Goal: Obtain resource: Download file/media

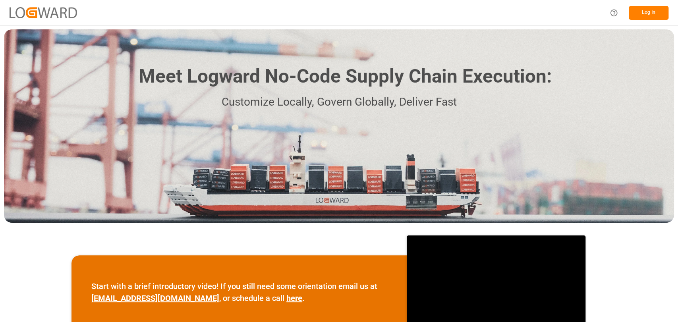
click at [658, 9] on button "Log In" at bounding box center [649, 13] width 40 height 14
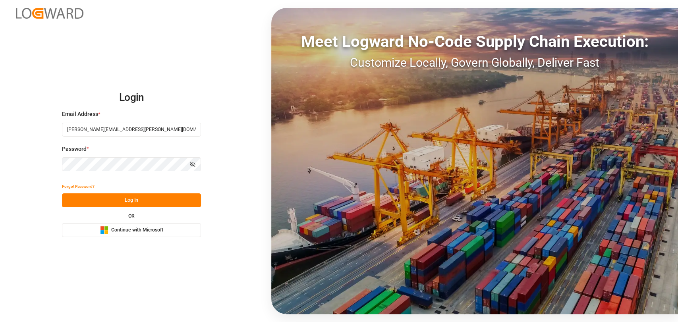
click at [124, 201] on button "Log In" at bounding box center [131, 200] width 139 height 14
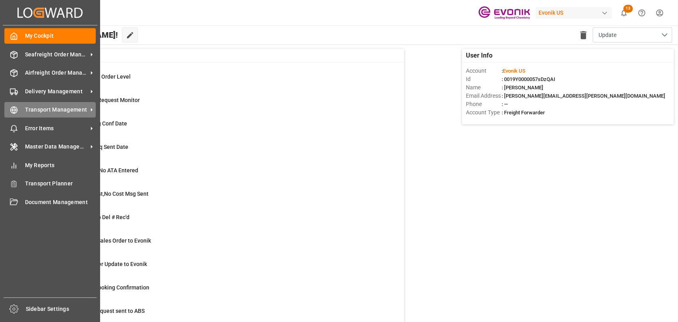
click at [19, 108] on div "Transport Management Transport Management" at bounding box center [49, 109] width 91 height 15
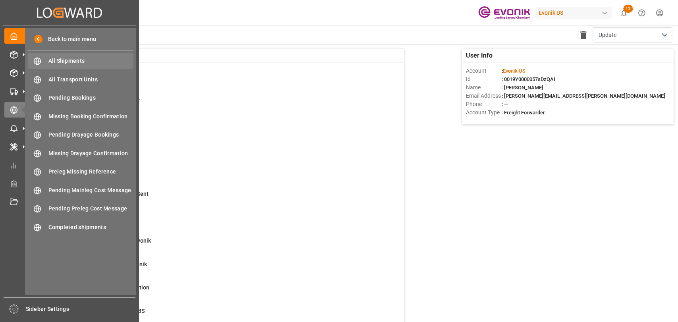
click at [69, 58] on span "All Shipments" at bounding box center [90, 61] width 85 height 8
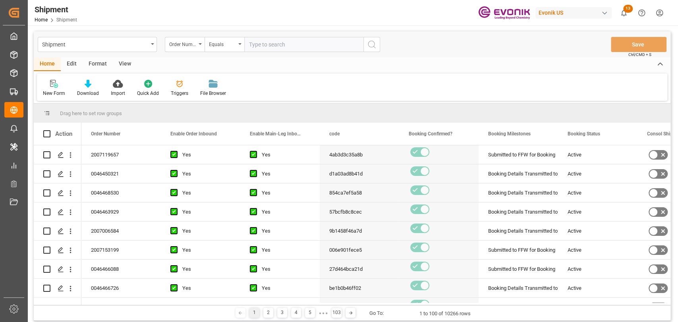
click at [97, 64] on div "Format" at bounding box center [98, 65] width 30 height 14
click at [47, 87] on div at bounding box center [54, 83] width 23 height 8
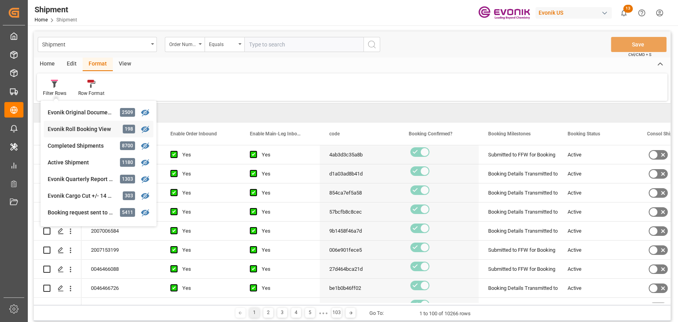
click at [79, 132] on div "Shipment Order Number Equals Save Ctrl/CMD + S Home Edit Format View Filter Row…" at bounding box center [352, 175] width 637 height 289
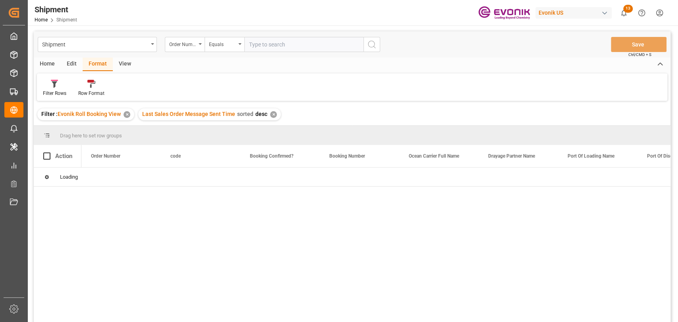
click at [68, 58] on div "Edit" at bounding box center [72, 65] width 22 height 14
drag, startPoint x: 131, startPoint y: 87, endPoint x: 340, endPoint y: 79, distance: 209.0
click at [333, 97] on div "Bulk Duplicate Bulk Delete Configuration Schema Edit" at bounding box center [352, 86] width 630 height 27
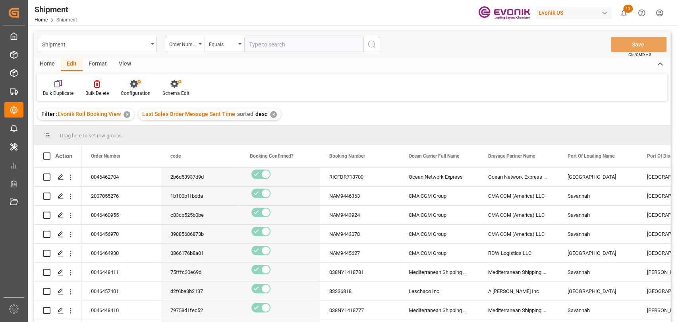
click at [139, 87] on icon at bounding box center [135, 84] width 11 height 8
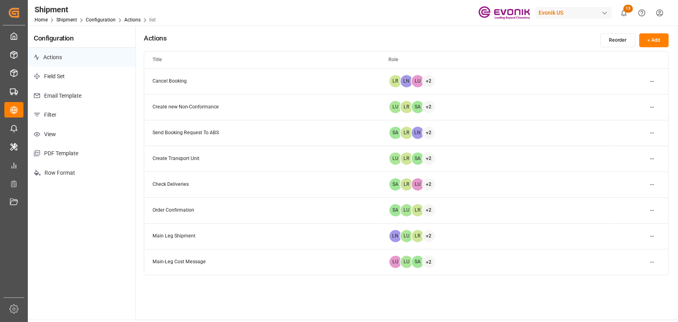
click at [45, 130] on p "View" at bounding box center [82, 134] width 108 height 19
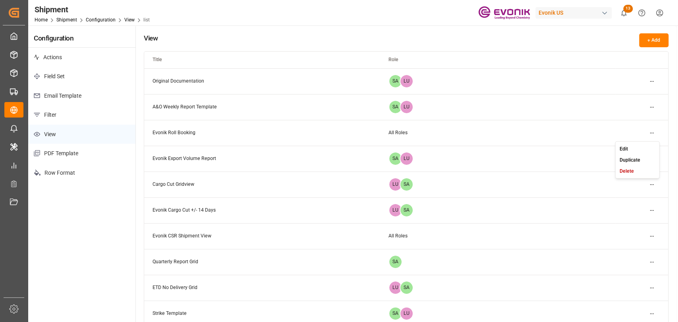
click at [650, 135] on html "Created by potrace 1.15, written by Peter Selinger 2001-2017 Created by potrace…" at bounding box center [339, 161] width 678 height 322
click at [627, 146] on small "Edit" at bounding box center [623, 148] width 8 height 5
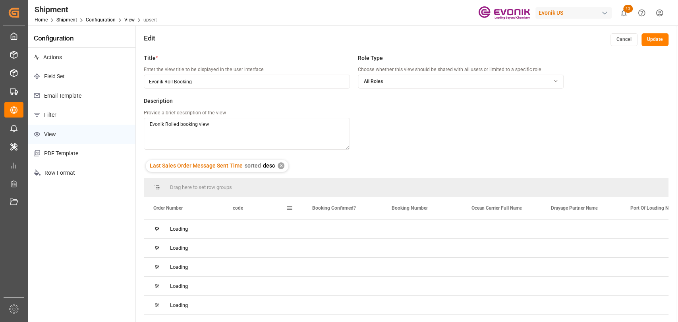
click at [287, 205] on span at bounding box center [289, 208] width 7 height 7
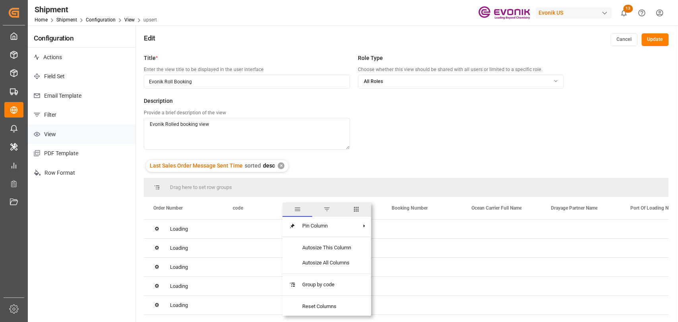
click at [357, 211] on span "columns" at bounding box center [356, 209] width 7 height 7
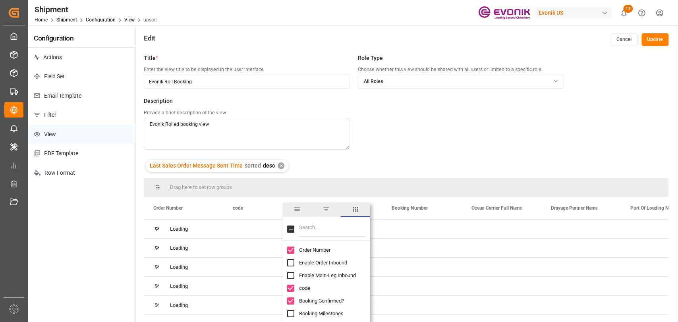
click at [322, 228] on input "Filter Columns Input" at bounding box center [332, 229] width 66 height 16
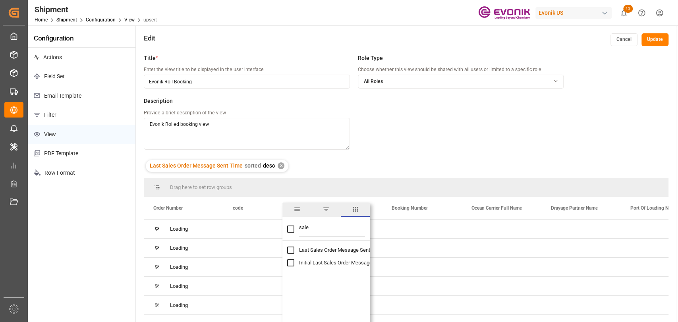
type input "sale"
click at [291, 251] on input "Last Sales Order Message Sent Time column toggle visibility (hidden)" at bounding box center [290, 250] width 7 height 7
checkbox input "true"
checkbox input "false"
click at [602, 97] on div "Title * Enter the view title to be displayed in the user interface Evonik Roll …" at bounding box center [406, 211] width 540 height 322
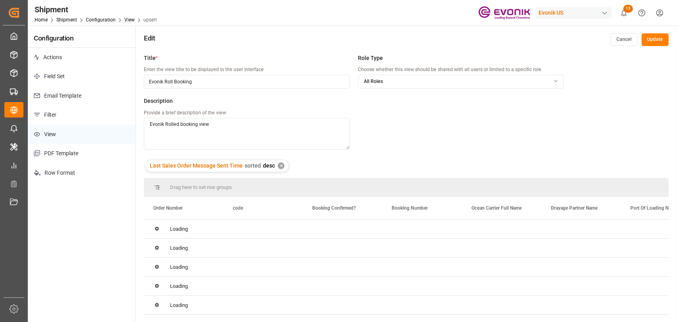
click at [648, 36] on button "Update" at bounding box center [654, 39] width 27 height 13
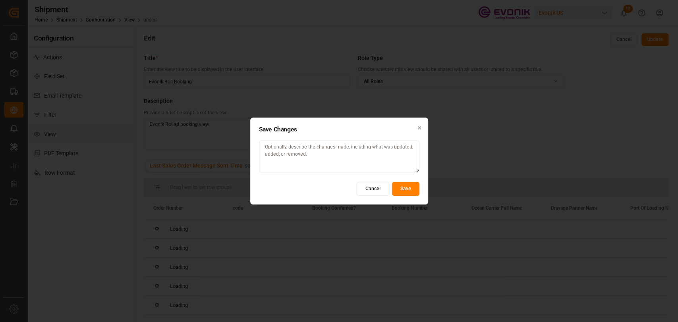
click at [411, 186] on button "Save" at bounding box center [405, 189] width 27 height 14
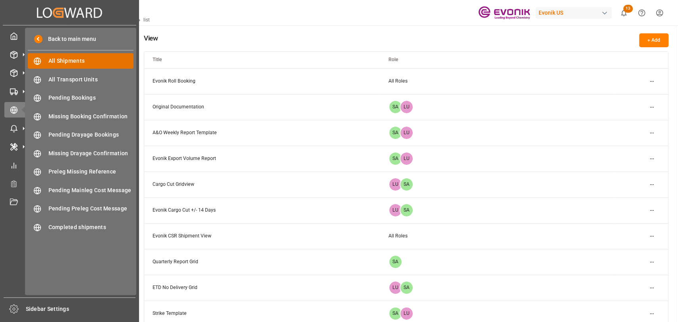
click at [57, 65] on div "All Shipments All Shipments" at bounding box center [81, 60] width 106 height 15
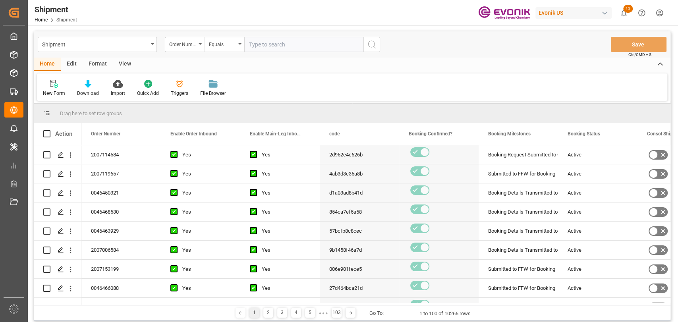
click at [105, 58] on div "Format" at bounding box center [98, 65] width 30 height 14
click at [41, 89] on div "Filter Rows" at bounding box center [54, 87] width 35 height 17
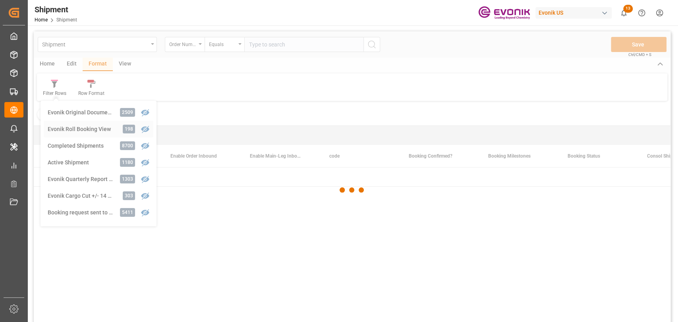
click at [69, 125] on div "Shipment Order Number Equals Save Ctrl/CMD + S Home Edit Format View Filter Row…" at bounding box center [352, 187] width 637 height 312
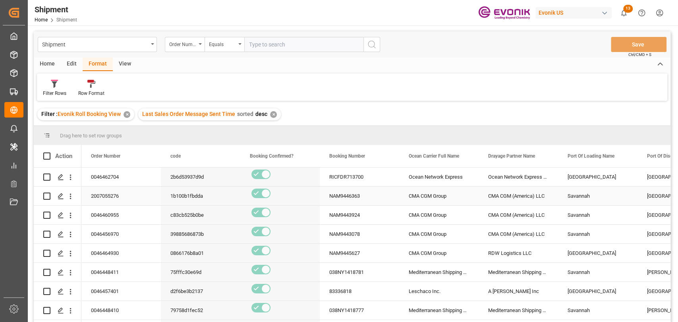
click at [437, 194] on div "CMA CGM Group" at bounding box center [438, 196] width 79 height 19
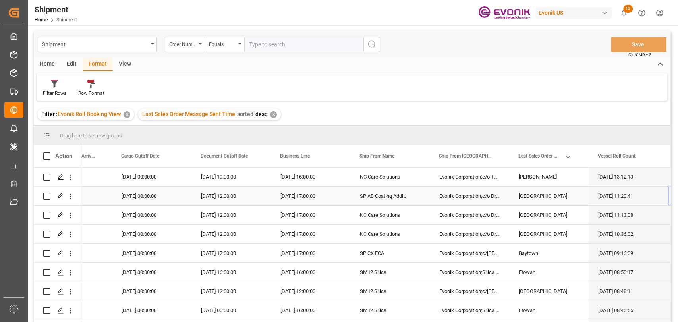
scroll to position [0, 843]
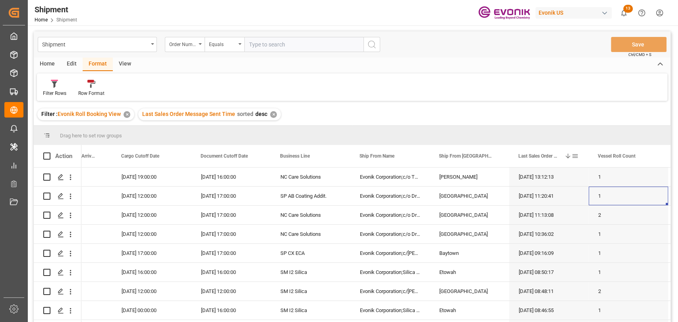
click at [575, 156] on span at bounding box center [574, 155] width 7 height 7
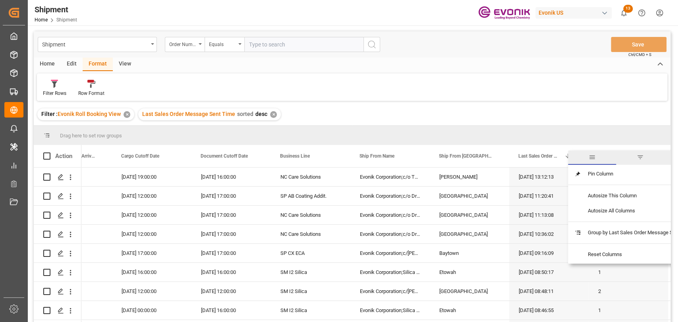
click at [637, 152] on span "filter" at bounding box center [640, 158] width 48 height 14
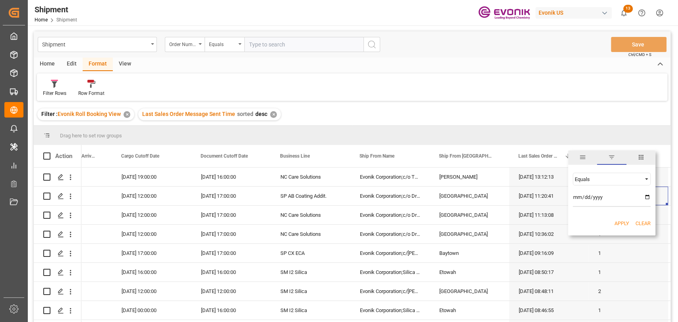
click at [649, 198] on input "date" at bounding box center [612, 199] width 78 height 16
type input "2025-08-28"
click at [619, 219] on div "Apply Clear" at bounding box center [611, 223] width 87 height 21
click at [619, 223] on button "Apply" at bounding box center [621, 224] width 15 height 8
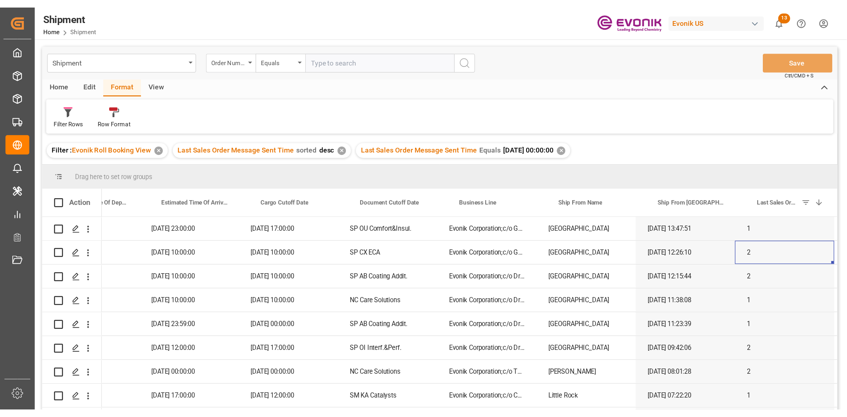
scroll to position [0, 753]
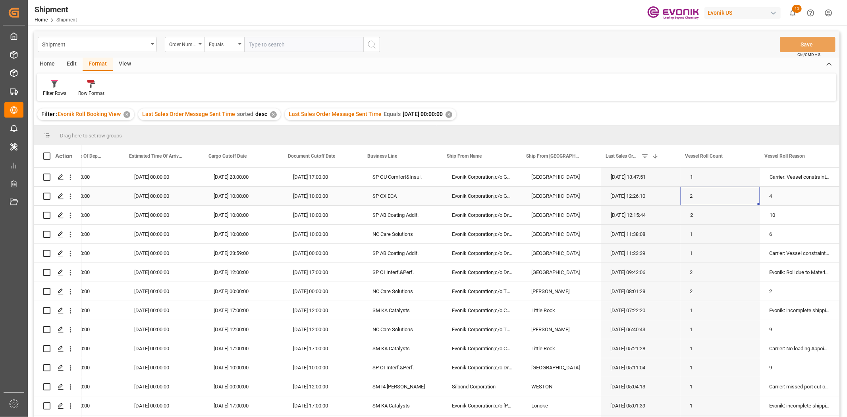
click at [172, 192] on div "17-10-2025 00:00:00" at bounding box center [164, 196] width 79 height 19
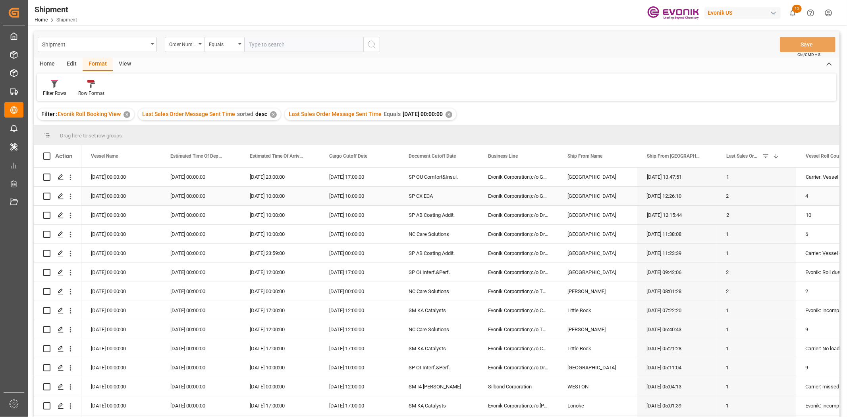
scroll to position [0, 0]
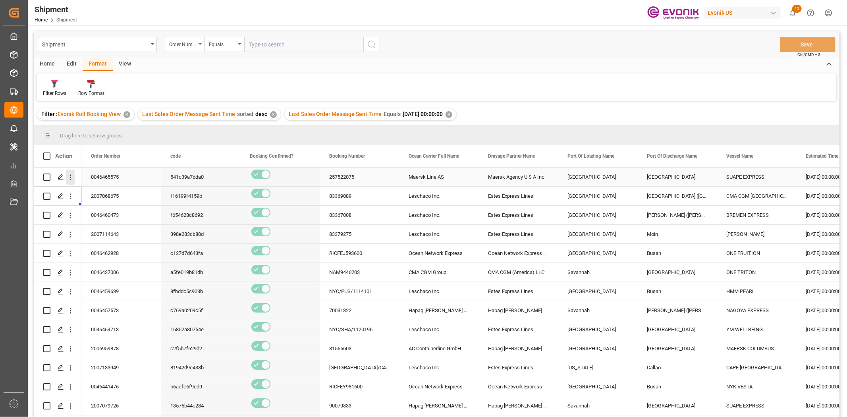
drag, startPoint x: 70, startPoint y: 171, endPoint x: 80, endPoint y: 179, distance: 13.2
click at [70, 171] on button "open menu" at bounding box center [70, 177] width 8 height 15
click at [90, 193] on span "Open in new tab" at bounding box center [123, 194] width 72 height 8
click at [69, 189] on button "open menu" at bounding box center [70, 196] width 8 height 15
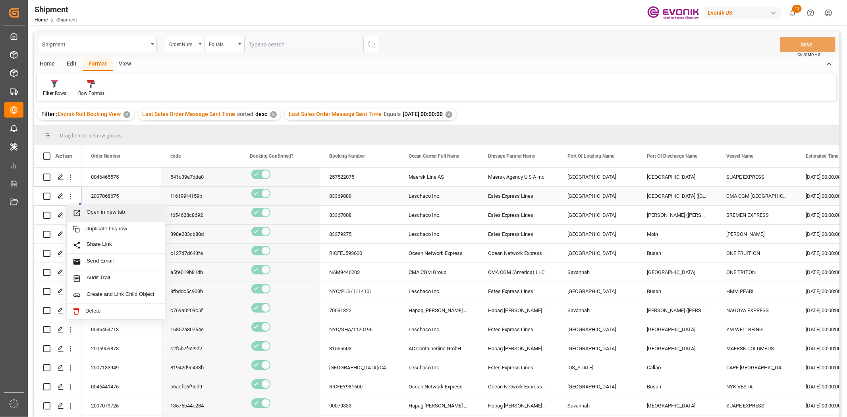
click at [86, 219] on div "Open in new tab" at bounding box center [116, 213] width 98 height 17
click at [74, 215] on icon "open menu" at bounding box center [70, 215] width 8 height 8
click at [96, 229] on span "Open in new tab" at bounding box center [123, 232] width 72 height 8
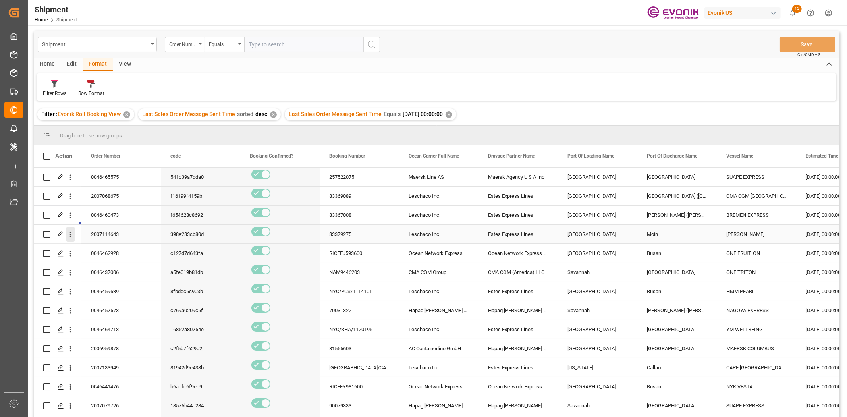
click at [68, 235] on icon "open menu" at bounding box center [70, 234] width 8 height 8
click at [92, 253] on span "Open in new tab" at bounding box center [123, 251] width 72 height 8
click at [71, 256] on icon "open menu" at bounding box center [71, 254] width 2 height 6
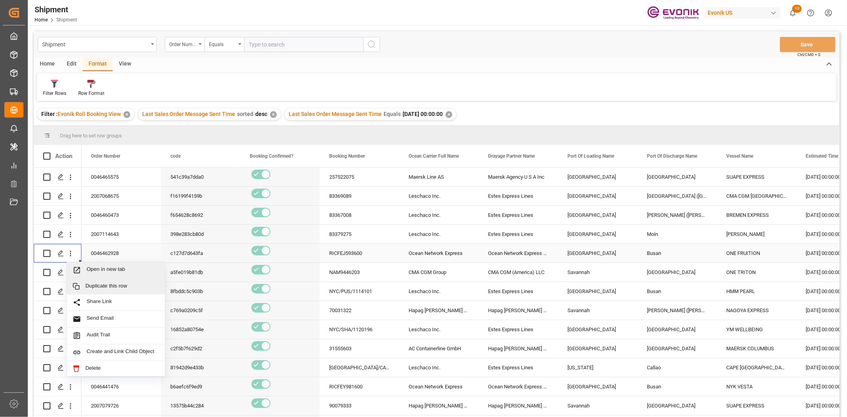
click at [102, 280] on div "Duplicate this row" at bounding box center [116, 286] width 98 height 15
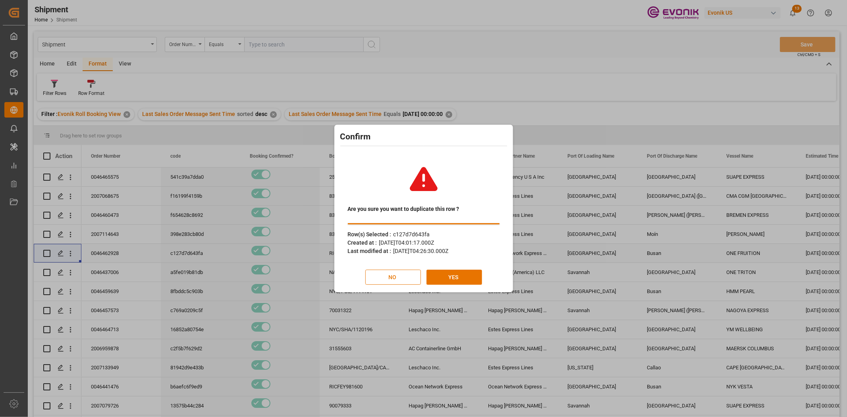
click at [403, 280] on button "NO" at bounding box center [393, 277] width 56 height 15
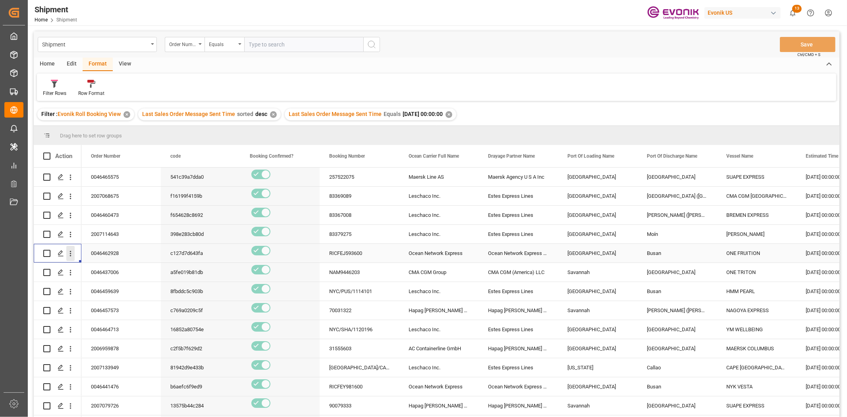
click at [68, 255] on icon "open menu" at bounding box center [70, 253] width 8 height 8
click at [91, 269] on span "Open in new tab" at bounding box center [123, 270] width 72 height 8
click at [70, 269] on icon "open menu" at bounding box center [70, 272] width 8 height 8
click at [90, 285] on span "Open in new tab" at bounding box center [123, 289] width 72 height 8
click at [70, 288] on icon "open menu" at bounding box center [70, 292] width 8 height 8
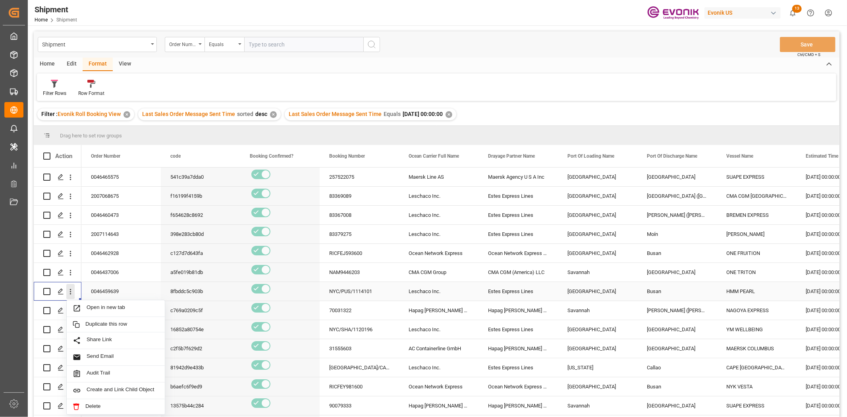
click at [87, 304] on span "Open in new tab" at bounding box center [123, 308] width 72 height 8
click at [70, 312] on icon "open menu" at bounding box center [70, 311] width 8 height 8
click at [95, 322] on span "Open in new tab" at bounding box center [123, 327] width 72 height 8
click at [69, 322] on icon "open menu" at bounding box center [70, 330] width 8 height 8
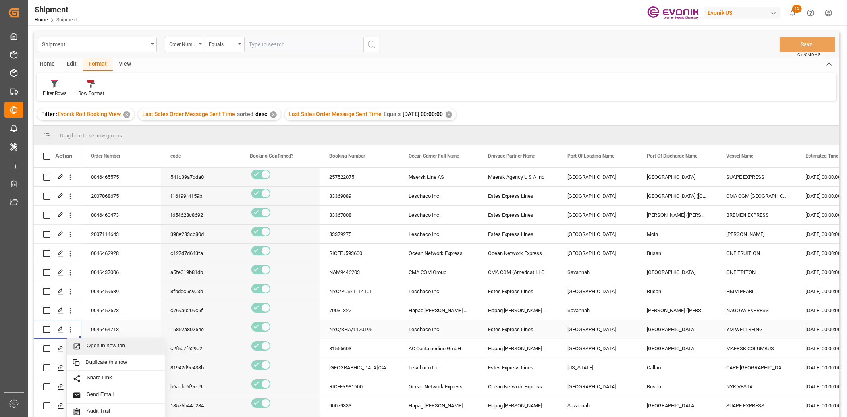
click at [93, 322] on span "Open in new tab" at bounding box center [123, 346] width 72 height 8
click at [70, 322] on button "open menu" at bounding box center [70, 348] width 8 height 15
click at [102, 322] on span "Open in new tab" at bounding box center [123, 365] width 72 height 8
click at [69, 322] on icon "open menu" at bounding box center [70, 368] width 8 height 8
click at [90, 322] on div "Open in new tab" at bounding box center [116, 384] width 98 height 17
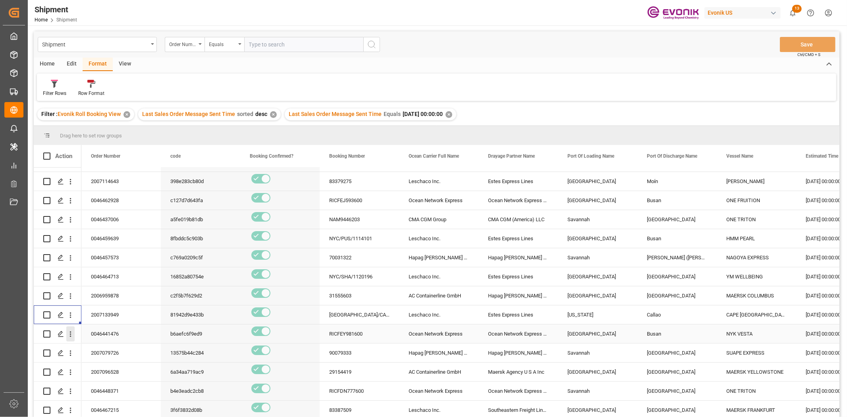
click at [71, 322] on icon "open menu" at bounding box center [70, 334] width 8 height 8
click at [81, 322] on span "Press SPACE to select this row." at bounding box center [80, 349] width 14 height 8
click at [68, 322] on icon "open menu" at bounding box center [70, 353] width 8 height 8
click at [90, 322] on span "Open in new tab" at bounding box center [123, 368] width 72 height 8
click at [69, 322] on icon "open menu" at bounding box center [70, 372] width 8 height 8
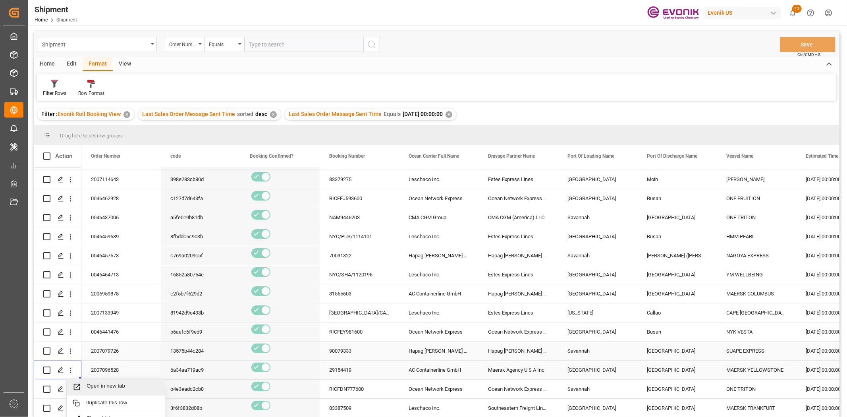
click at [95, 322] on span "Open in new tab" at bounding box center [123, 387] width 72 height 8
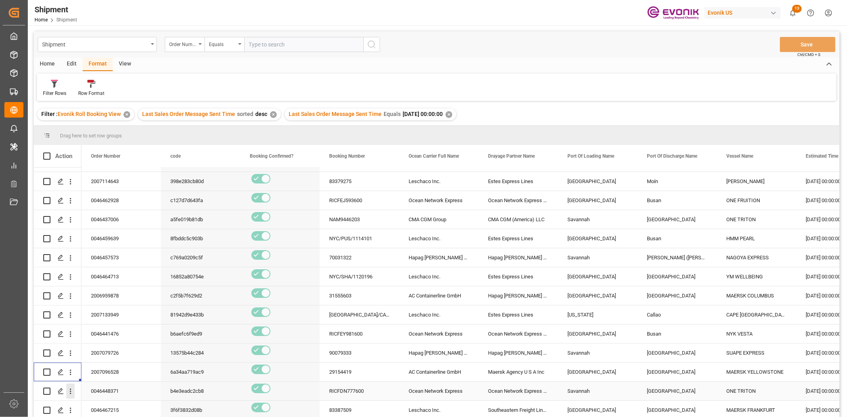
click at [68, 322] on icon "open menu" at bounding box center [70, 391] width 8 height 8
click at [96, 322] on span "Open in new tab" at bounding box center [123, 406] width 72 height 8
click at [71, 322] on icon "open menu" at bounding box center [70, 410] width 8 height 8
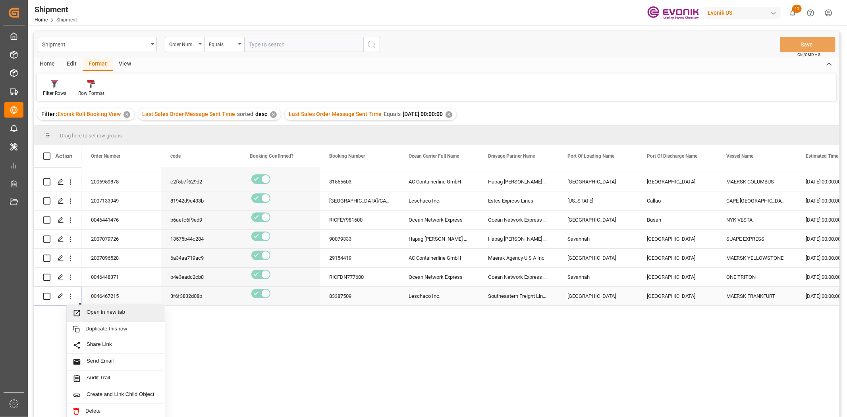
click at [125, 306] on div "Open in new tab" at bounding box center [116, 313] width 98 height 17
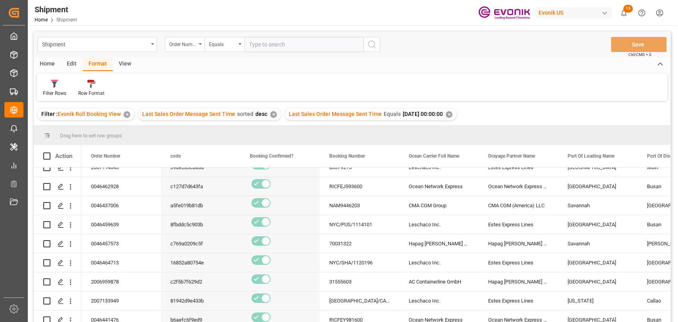
scroll to position [0, 0]
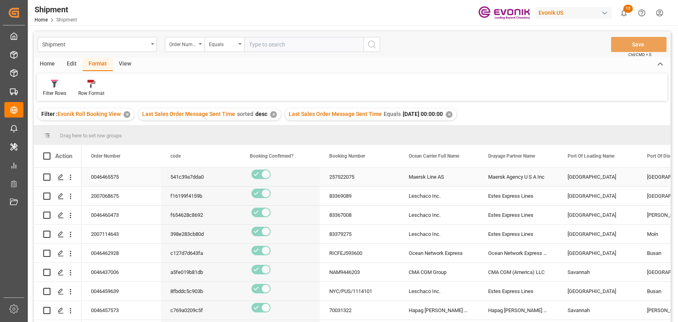
click at [44, 180] on input "Press Space to toggle row selection (unchecked)" at bounding box center [46, 177] width 7 height 7
checkbox input "true"
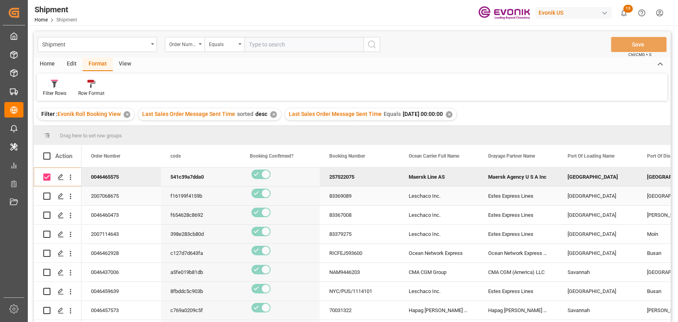
click at [47, 195] on input "Press Space to toggle row selection (unchecked)" at bounding box center [46, 196] width 7 height 7
checkbox input "true"
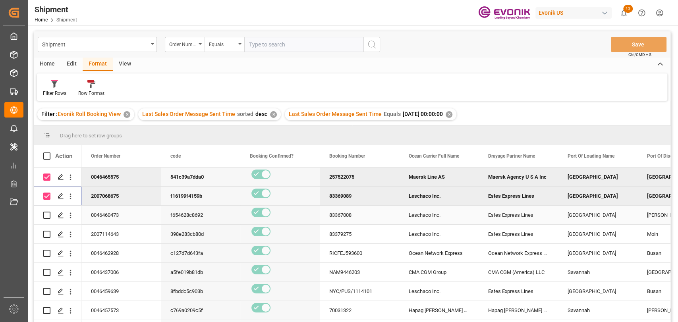
click at [47, 214] on input "Press Space to toggle row selection (unchecked)" at bounding box center [46, 215] width 7 height 7
checkbox input "true"
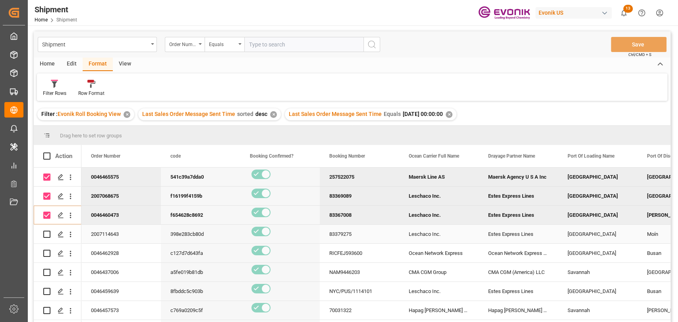
click at [46, 235] on input "Press Space to toggle row selection (unchecked)" at bounding box center [46, 234] width 7 height 7
checkbox input "true"
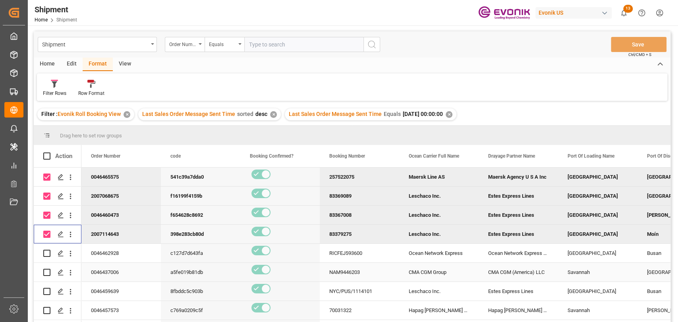
click at [46, 270] on input "Press Space to toggle row selection (unchecked)" at bounding box center [46, 272] width 7 height 7
checkbox input "true"
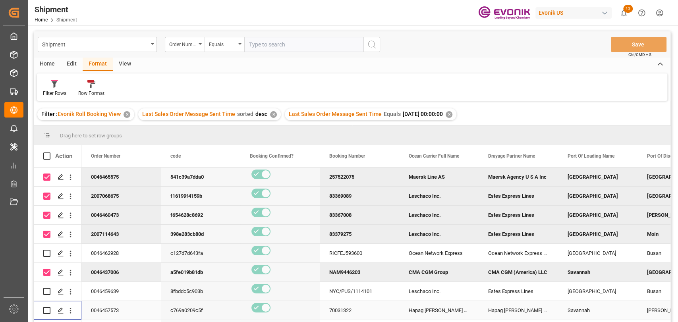
click at [48, 309] on input "Press Space to toggle row selection (unchecked)" at bounding box center [46, 310] width 7 height 7
checkbox input "true"
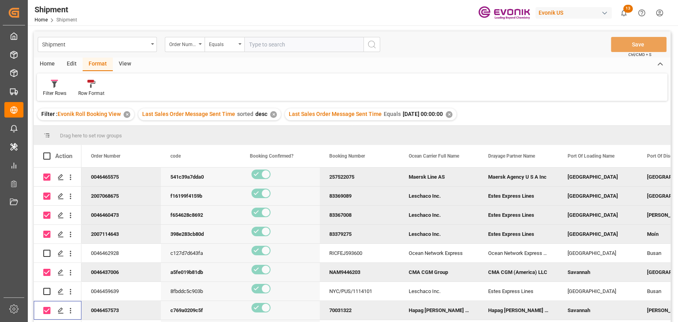
click at [48, 64] on div "Home" at bounding box center [47, 65] width 27 height 14
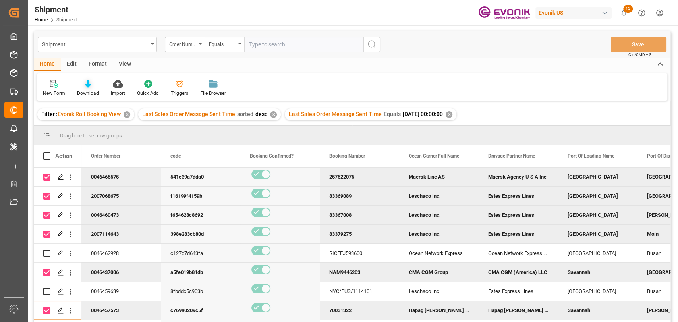
click at [84, 88] on div "Download" at bounding box center [88, 87] width 34 height 17
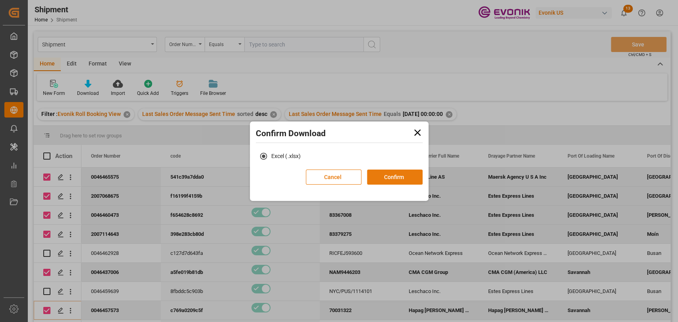
click at [399, 172] on button "Confirm" at bounding box center [395, 177] width 56 height 15
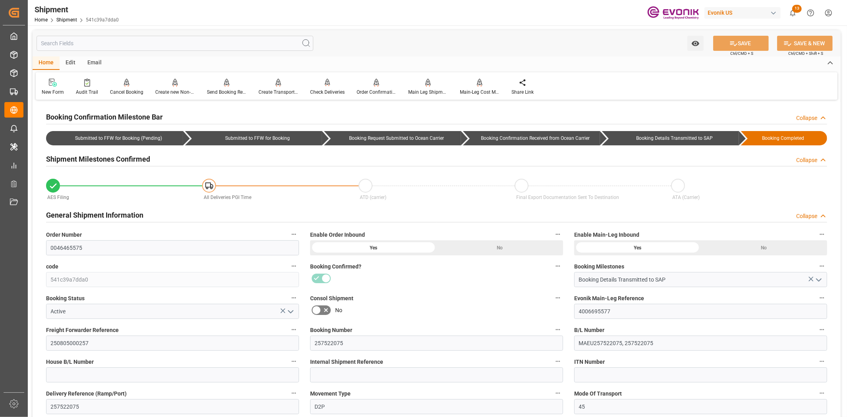
click at [184, 47] on input "text" at bounding box center [175, 43] width 277 height 15
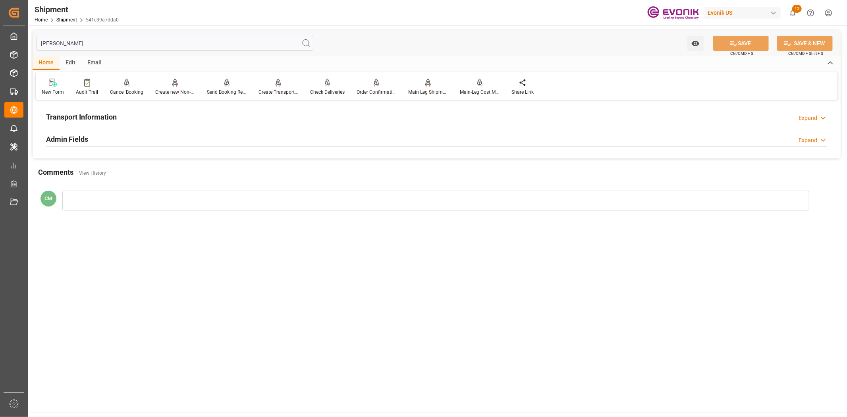
type input "[PERSON_NAME]"
click at [66, 135] on h2 "Admin Fields" at bounding box center [67, 139] width 42 height 11
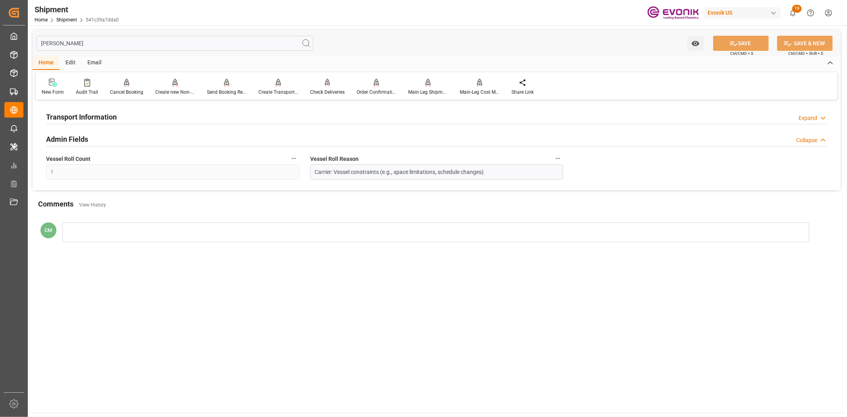
click at [66, 117] on h2 "Transport Information" at bounding box center [81, 117] width 71 height 11
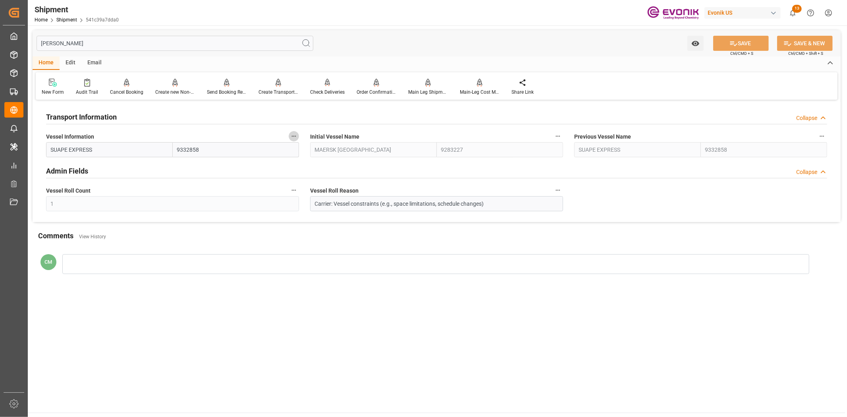
drag, startPoint x: 293, startPoint y: 134, endPoint x: 297, endPoint y: 137, distance: 4.6
click at [293, 134] on icon "button" at bounding box center [294, 136] width 6 height 6
click at [297, 137] on icon at bounding box center [299, 136] width 8 height 8
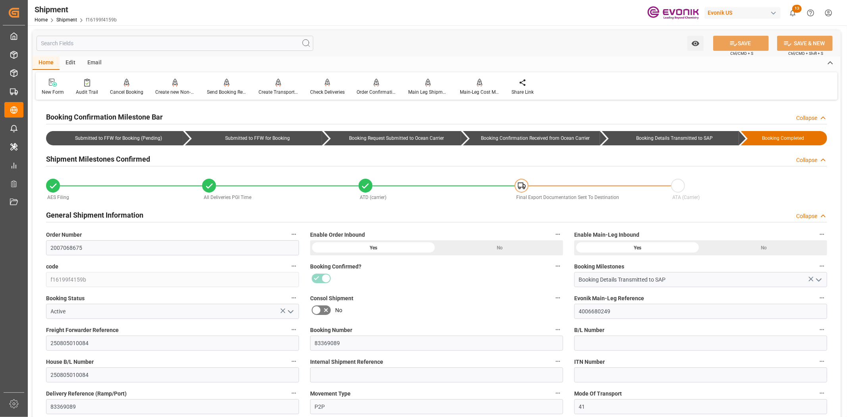
click at [131, 42] on input "text" at bounding box center [175, 43] width 277 height 15
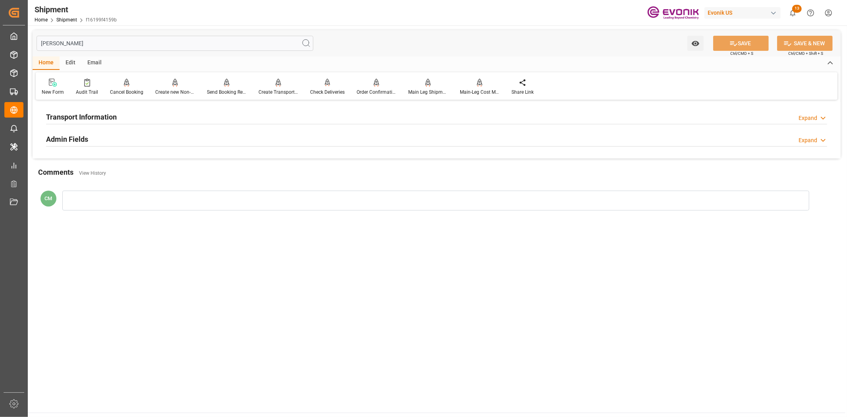
type input "[PERSON_NAME]"
drag, startPoint x: 89, startPoint y: 114, endPoint x: 135, endPoint y: 137, distance: 52.0
click at [89, 115] on h2 "Transport Information" at bounding box center [81, 117] width 71 height 11
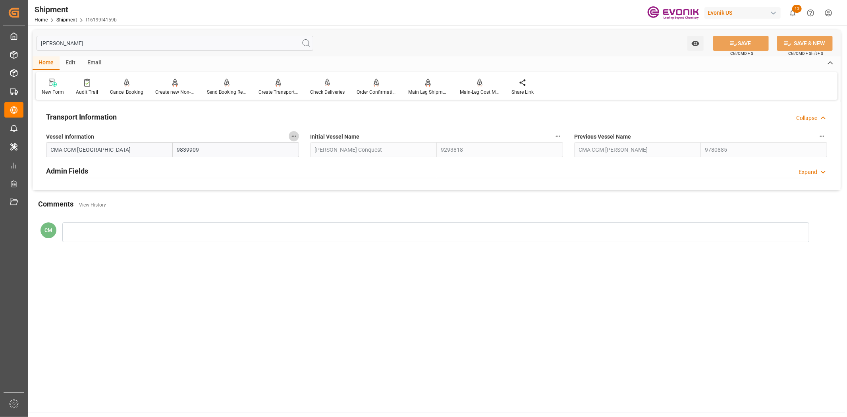
drag, startPoint x: 293, startPoint y: 133, endPoint x: 303, endPoint y: 141, distance: 11.9
click at [295, 136] on icon "button" at bounding box center [294, 136] width 6 height 6
click at [303, 141] on li "Audits" at bounding box center [309, 135] width 41 height 13
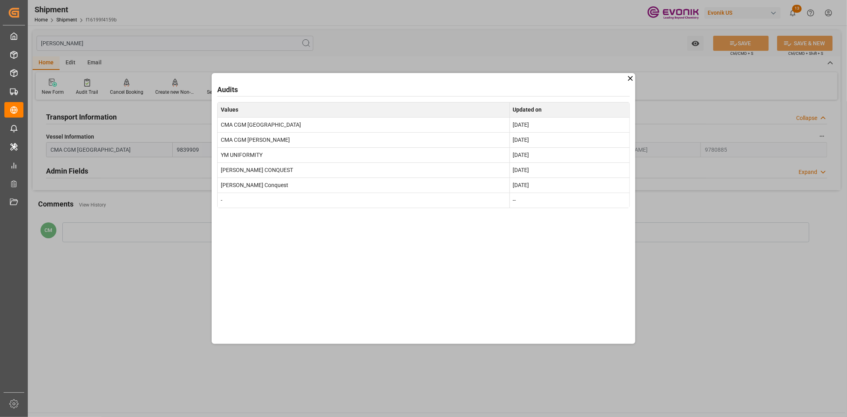
click at [633, 74] on icon at bounding box center [630, 78] width 8 height 8
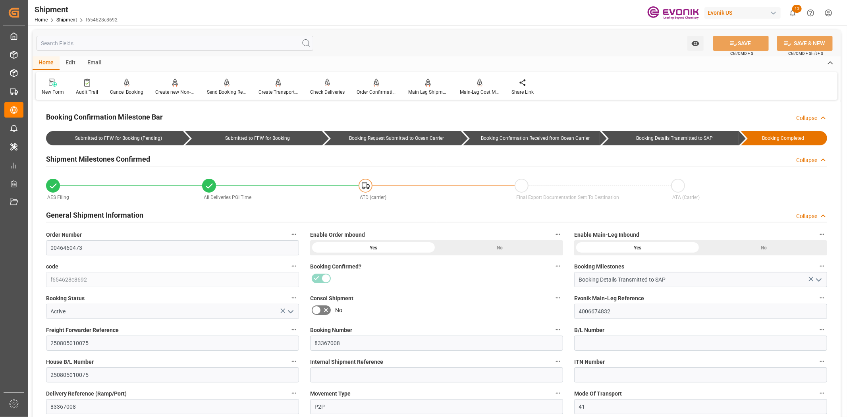
click at [89, 41] on input "text" at bounding box center [175, 43] width 277 height 15
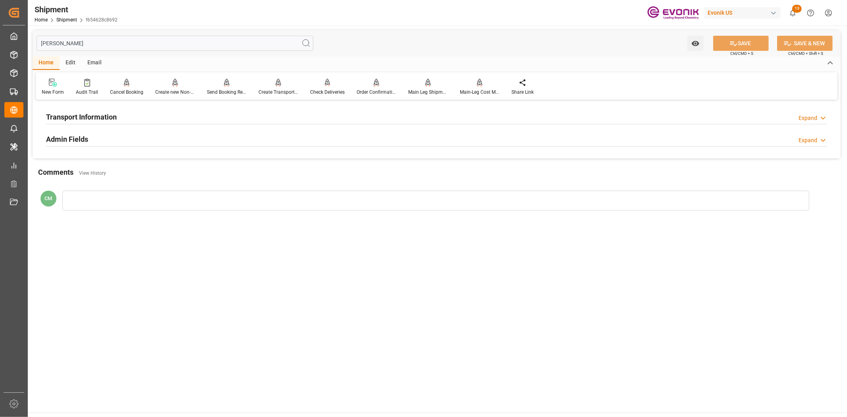
type input "[PERSON_NAME]"
click at [126, 116] on div "Transport Information Expand" at bounding box center [436, 116] width 781 height 15
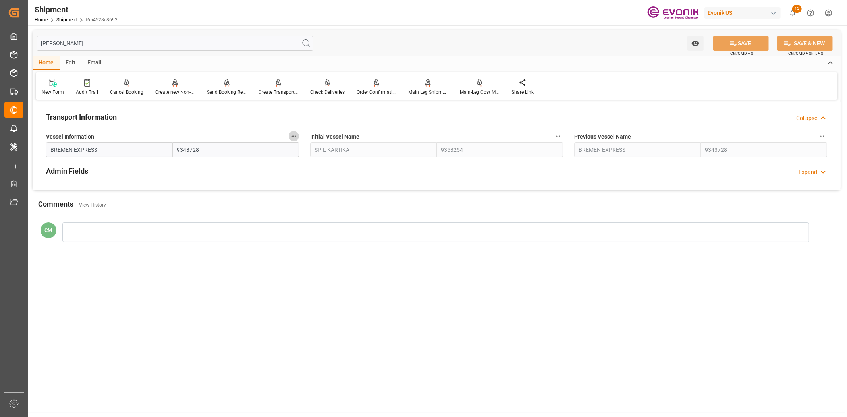
click at [293, 133] on icon "button" at bounding box center [294, 136] width 6 height 6
click at [294, 134] on li "Audits" at bounding box center [309, 135] width 41 height 13
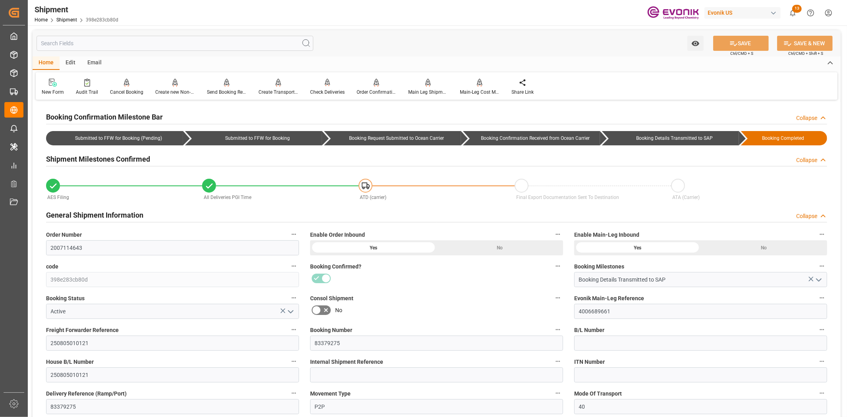
click at [144, 50] on input "text" at bounding box center [175, 43] width 277 height 15
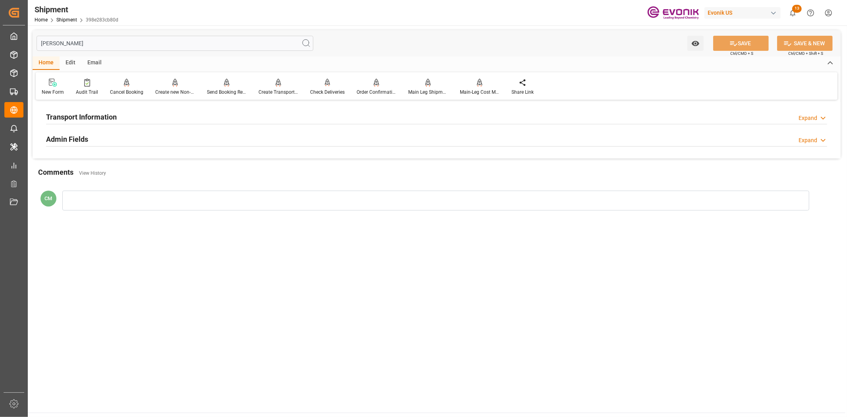
type input "vess"
click at [83, 117] on h2 "Transport Information" at bounding box center [81, 117] width 71 height 11
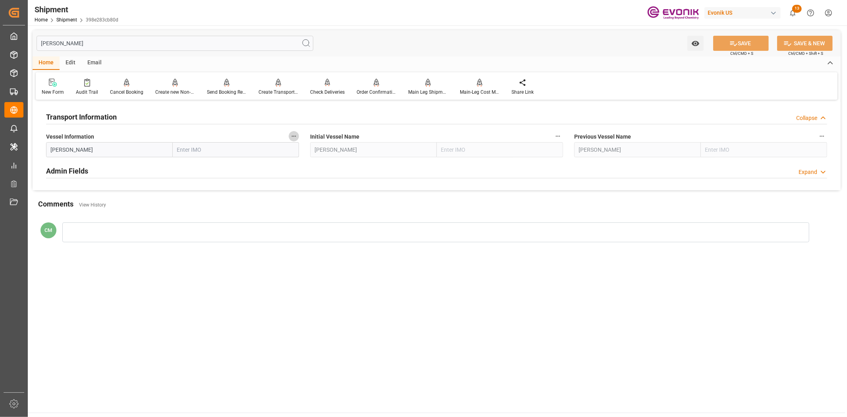
click at [295, 134] on icon "button" at bounding box center [294, 136] width 6 height 6
click at [296, 134] on icon at bounding box center [299, 136] width 7 height 7
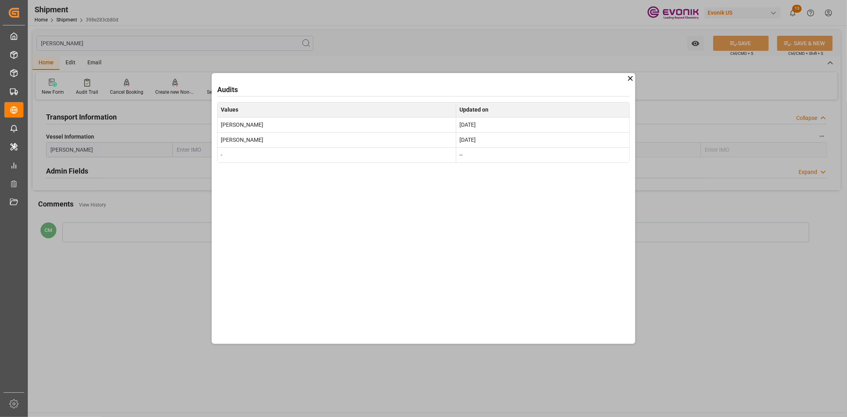
drag, startPoint x: 633, startPoint y: 78, endPoint x: 589, endPoint y: 2, distance: 88.1
click at [633, 77] on icon at bounding box center [630, 78] width 8 height 8
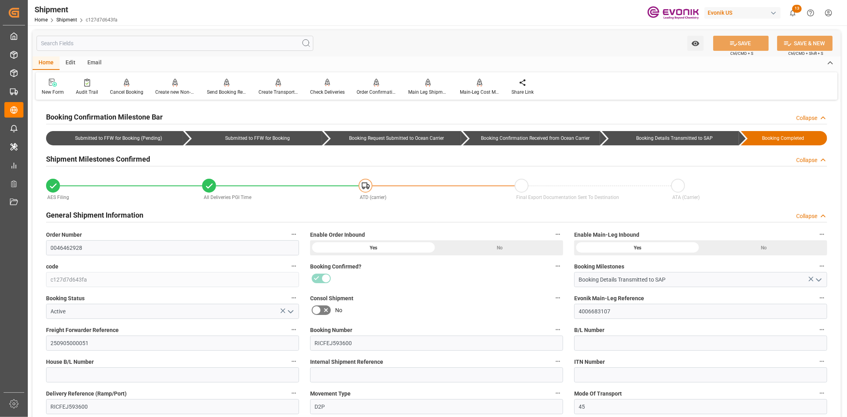
click at [104, 41] on input "text" at bounding box center [175, 43] width 277 height 15
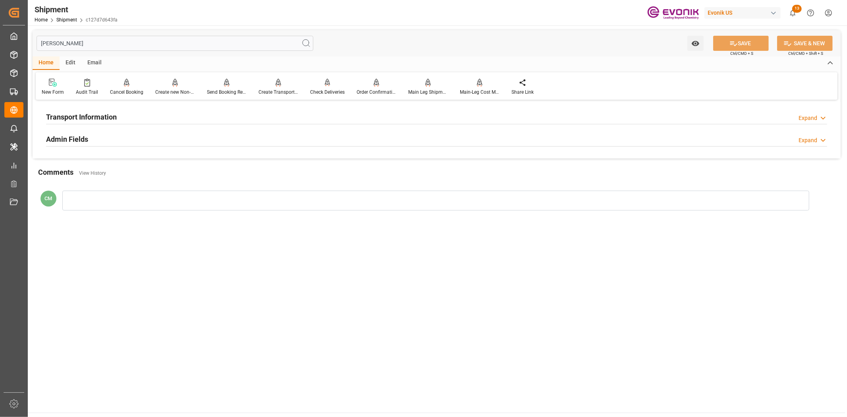
type input "[PERSON_NAME]"
drag, startPoint x: 162, startPoint y: 118, endPoint x: 237, endPoint y: 133, distance: 76.2
click at [163, 118] on div "Transport Information Expand" at bounding box center [436, 116] width 781 height 15
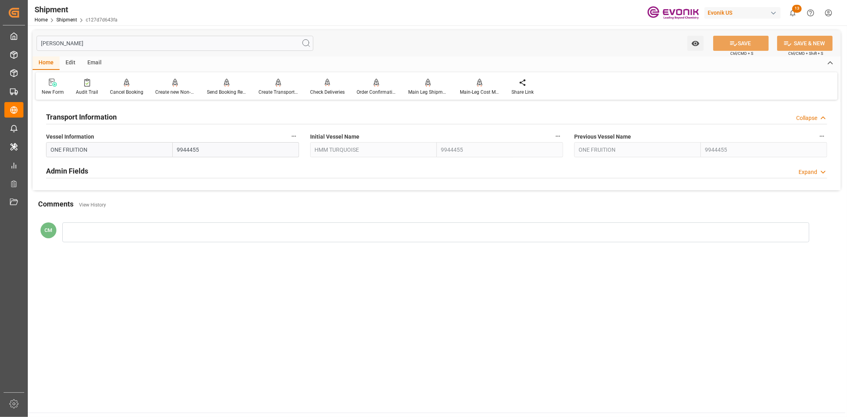
click at [294, 133] on icon "button" at bounding box center [294, 136] width 6 height 6
click at [305, 137] on li "Audits" at bounding box center [309, 135] width 41 height 13
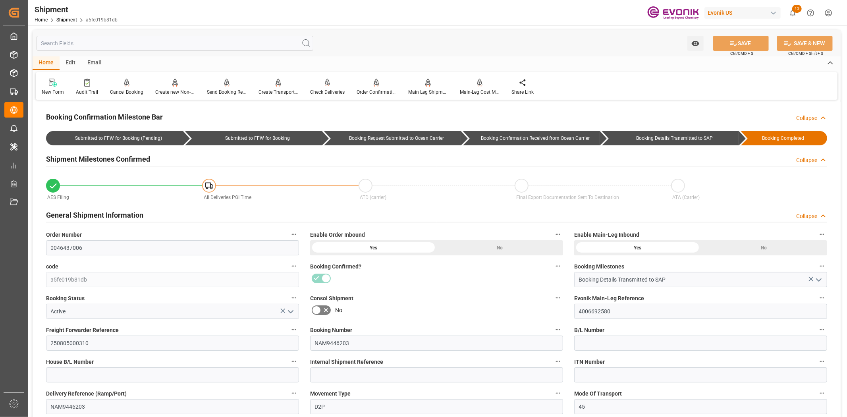
click at [125, 38] on input "text" at bounding box center [175, 43] width 277 height 15
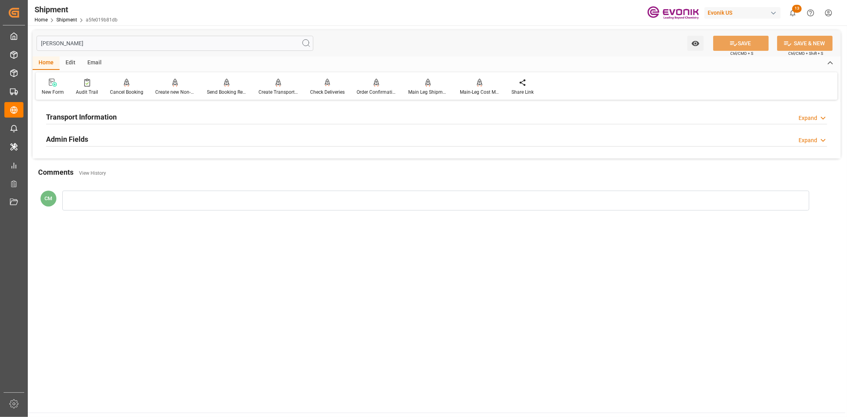
type input "[PERSON_NAME]"
click at [118, 116] on div "Transport Information Expand" at bounding box center [436, 116] width 781 height 15
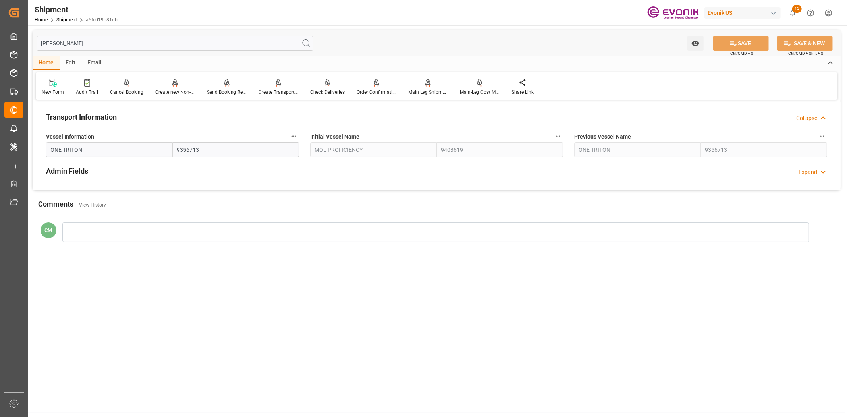
click at [301, 133] on div "Vessel Information ONE TRITON 9356713" at bounding box center [173, 144] width 264 height 32
click at [293, 137] on icon "button" at bounding box center [294, 136] width 6 height 6
click at [311, 142] on li "Audits" at bounding box center [309, 135] width 41 height 13
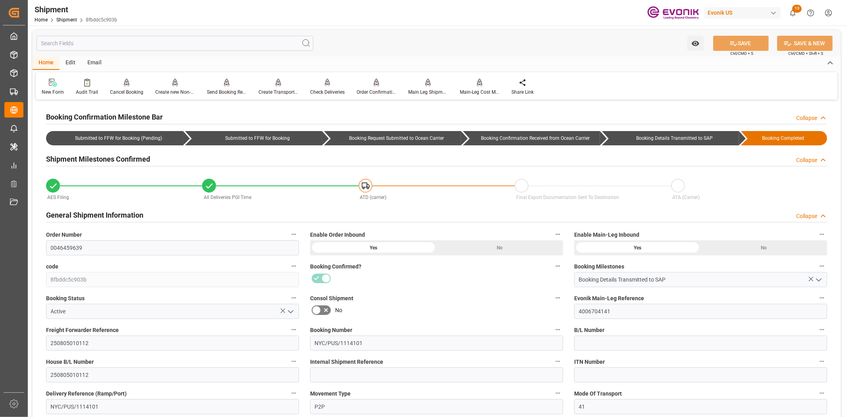
click at [132, 37] on input "text" at bounding box center [175, 43] width 277 height 15
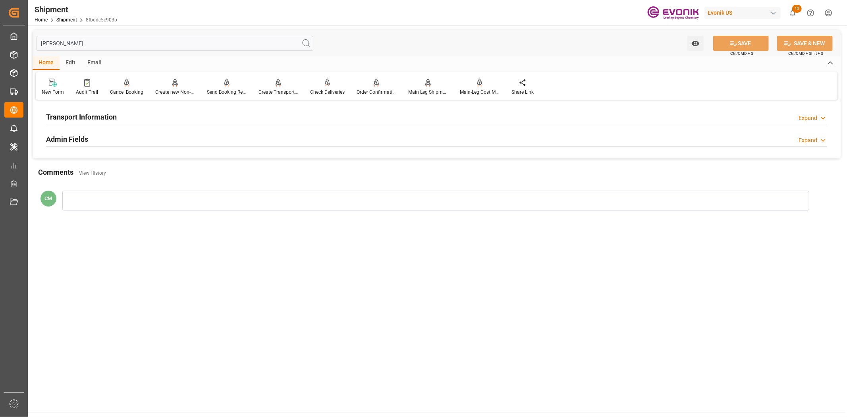
type input "[PERSON_NAME]"
click at [128, 114] on div "Transport Information Expand" at bounding box center [436, 116] width 781 height 15
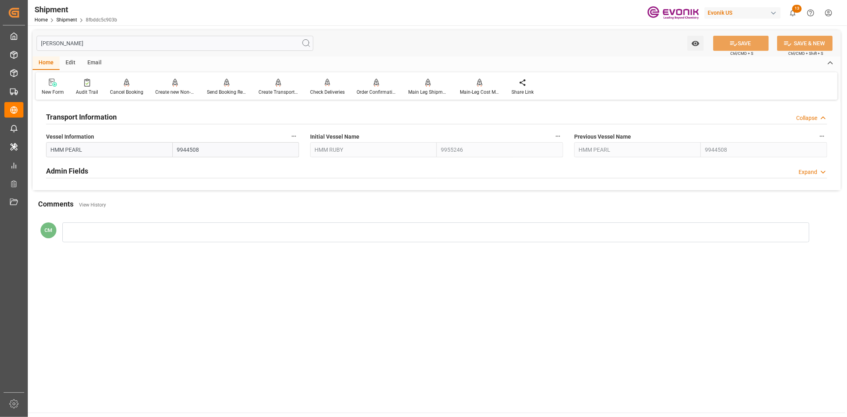
click at [292, 133] on icon "button" at bounding box center [294, 136] width 6 height 6
click at [300, 136] on icon at bounding box center [299, 136] width 8 height 8
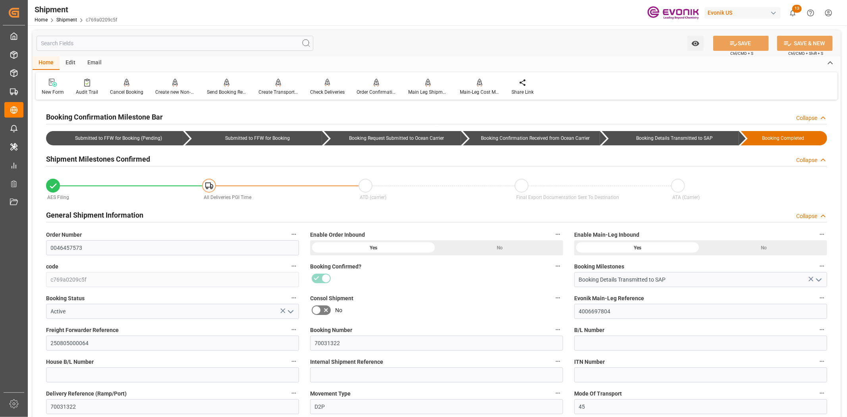
drag, startPoint x: 149, startPoint y: 35, endPoint x: 147, endPoint y: 42, distance: 7.7
click at [148, 41] on input "text" at bounding box center [175, 43] width 277 height 15
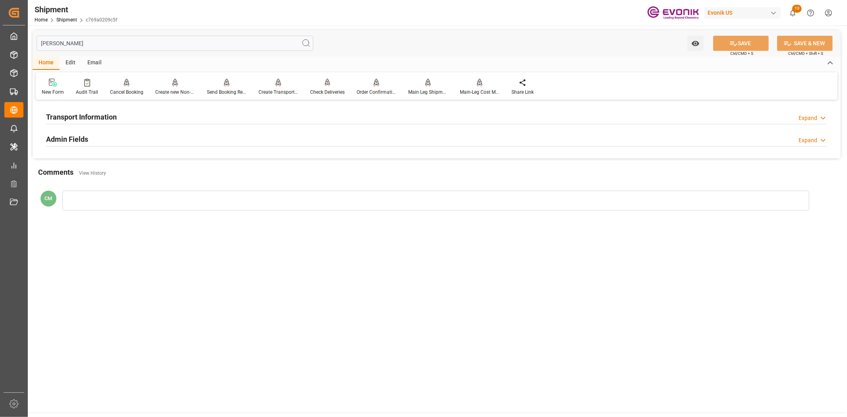
type input "[PERSON_NAME]"
click at [233, 116] on div "Transport Information Expand" at bounding box center [436, 116] width 781 height 15
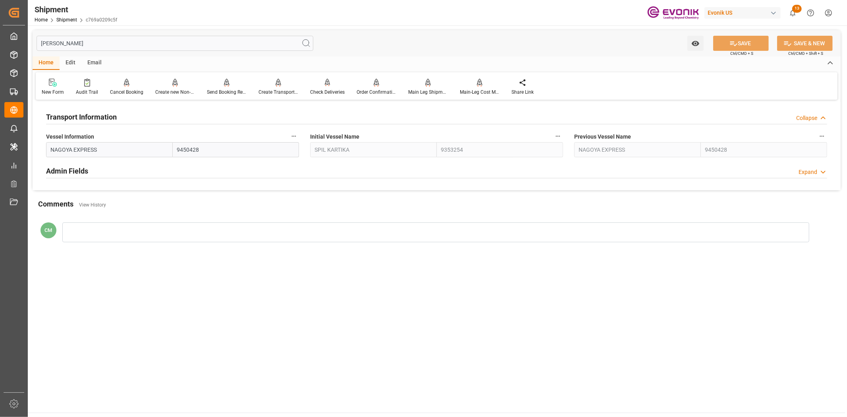
click at [292, 133] on icon "button" at bounding box center [294, 136] width 6 height 6
click at [302, 136] on icon at bounding box center [299, 136] width 8 height 8
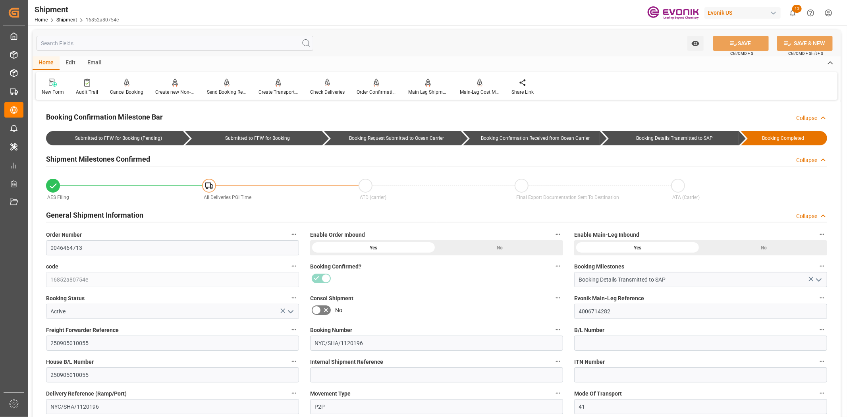
click at [85, 39] on input "text" at bounding box center [175, 43] width 277 height 15
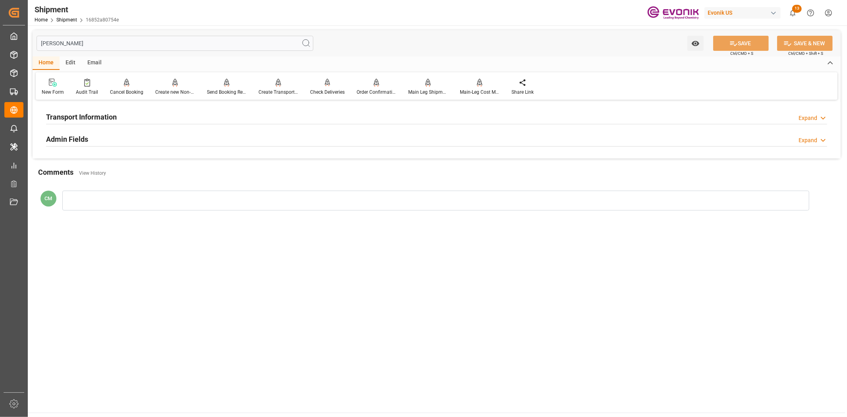
type input "[PERSON_NAME]"
click at [67, 119] on h2 "Transport Information" at bounding box center [81, 117] width 71 height 11
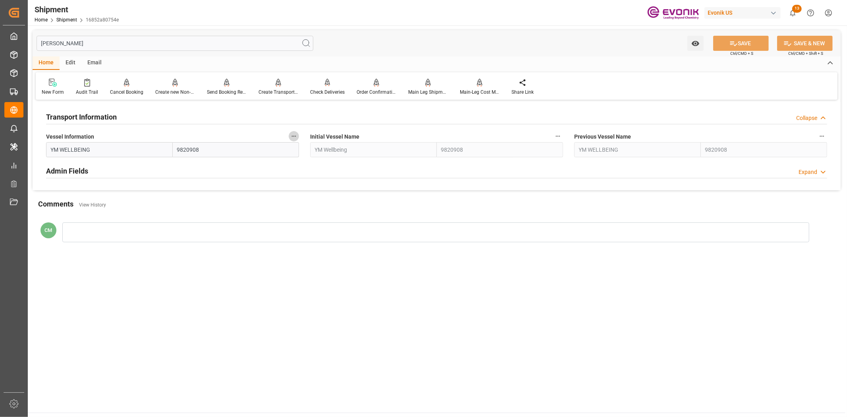
click at [295, 137] on icon "button" at bounding box center [294, 136] width 6 height 6
click at [308, 139] on li "Audits" at bounding box center [309, 135] width 41 height 13
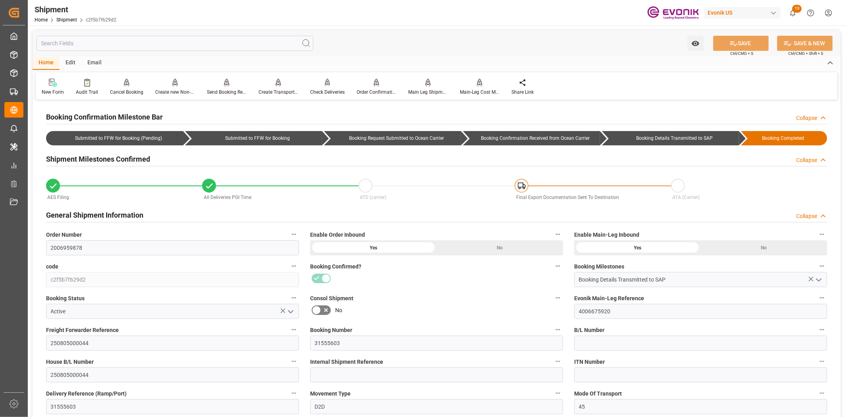
click at [181, 43] on input "text" at bounding box center [175, 43] width 277 height 15
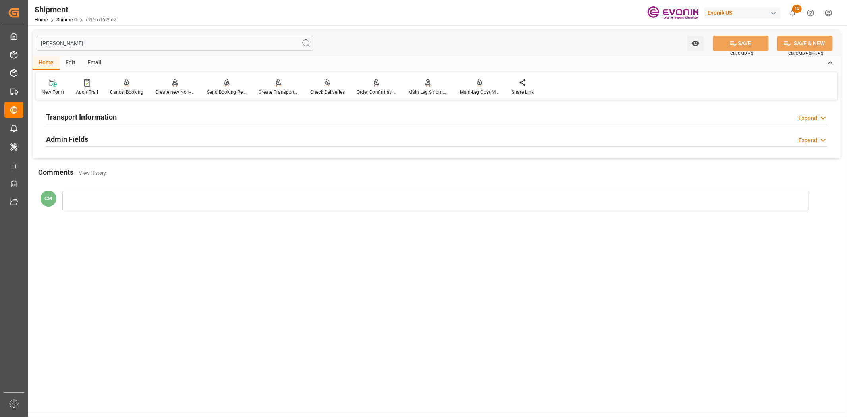
type input "[PERSON_NAME]"
click at [116, 114] on h2 "Transport Information" at bounding box center [81, 117] width 71 height 11
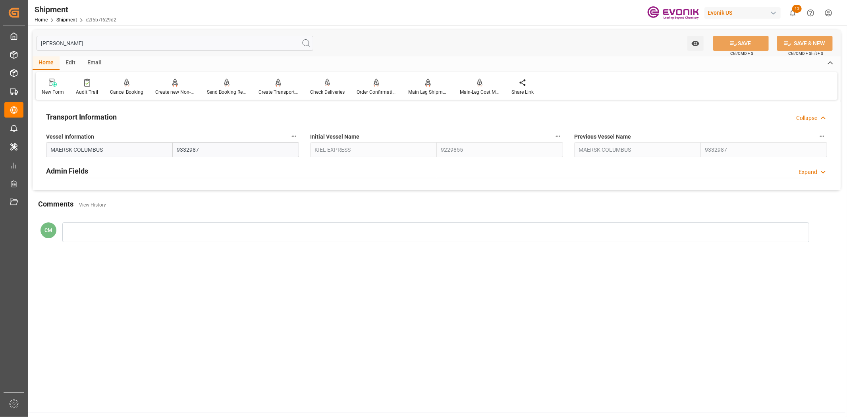
drag, startPoint x: 291, startPoint y: 133, endPoint x: 299, endPoint y: 136, distance: 8.3
click at [291, 133] on icon "button" at bounding box center [294, 136] width 6 height 6
click at [304, 136] on li "Audits" at bounding box center [309, 135] width 41 height 13
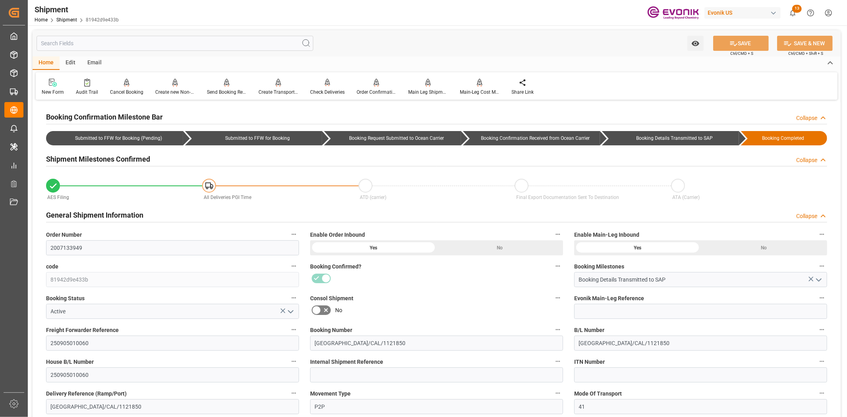
click at [170, 40] on input "text" at bounding box center [175, 43] width 277 height 15
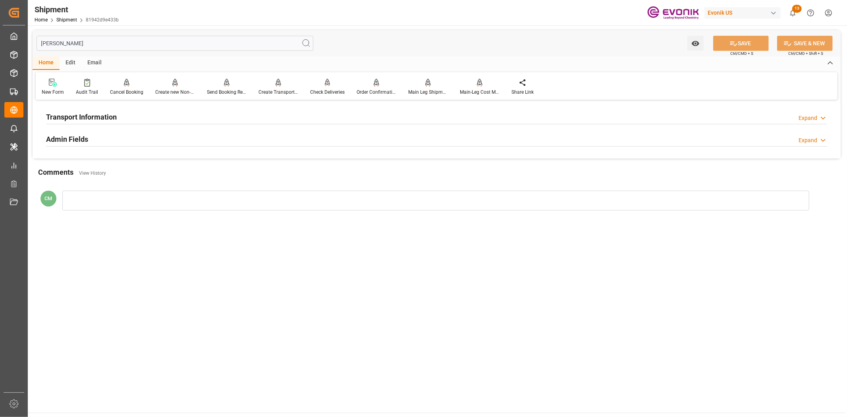
type input "[PERSON_NAME]"
click at [76, 118] on h2 "Transport Information" at bounding box center [81, 117] width 71 height 11
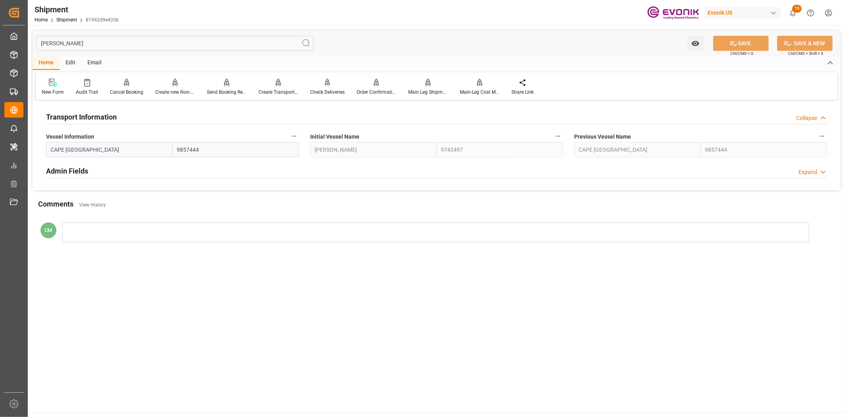
click at [293, 134] on icon "button" at bounding box center [294, 136] width 6 height 6
click at [316, 133] on li "Audits" at bounding box center [309, 135] width 41 height 13
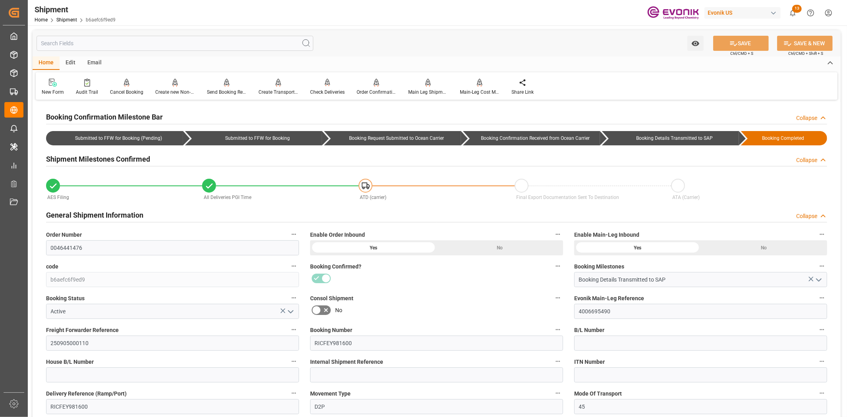
click at [158, 46] on input "text" at bounding box center [175, 43] width 277 height 15
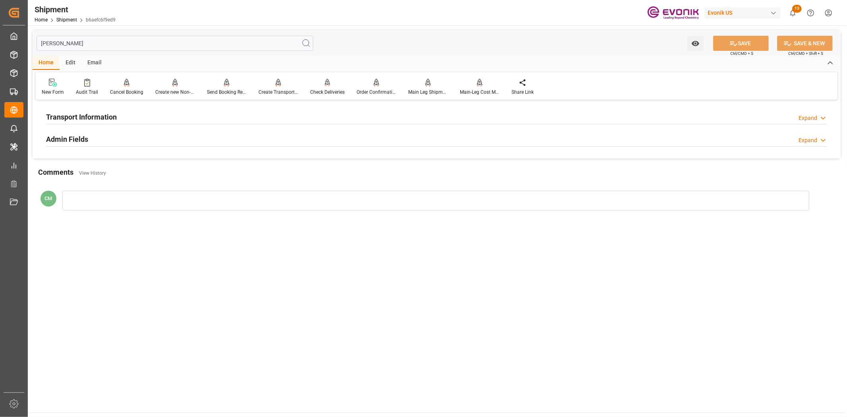
type input "[PERSON_NAME]"
click at [100, 117] on h2 "Transport Information" at bounding box center [81, 117] width 71 height 11
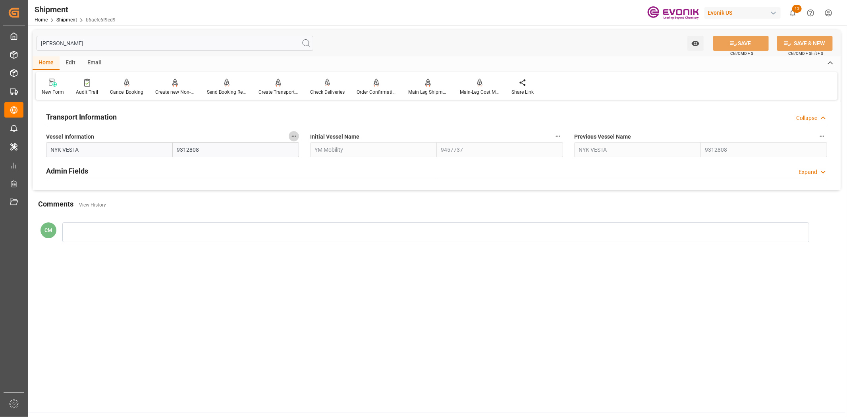
click at [292, 138] on icon "button" at bounding box center [294, 136] width 6 height 6
click at [297, 139] on icon at bounding box center [299, 136] width 8 height 8
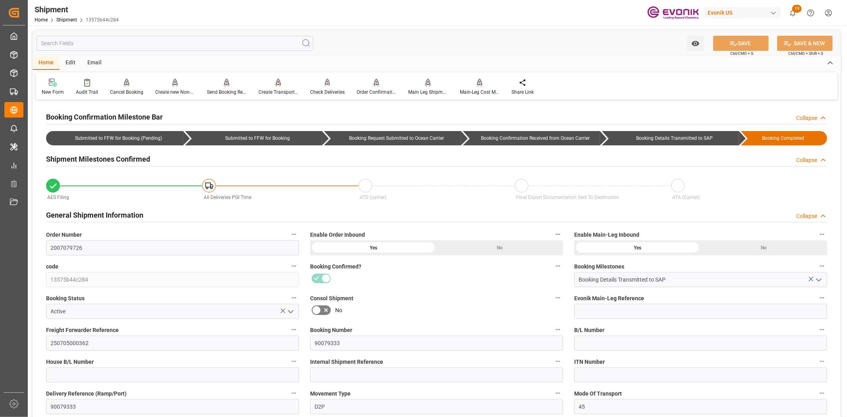
click at [156, 48] on input "text" at bounding box center [175, 43] width 277 height 15
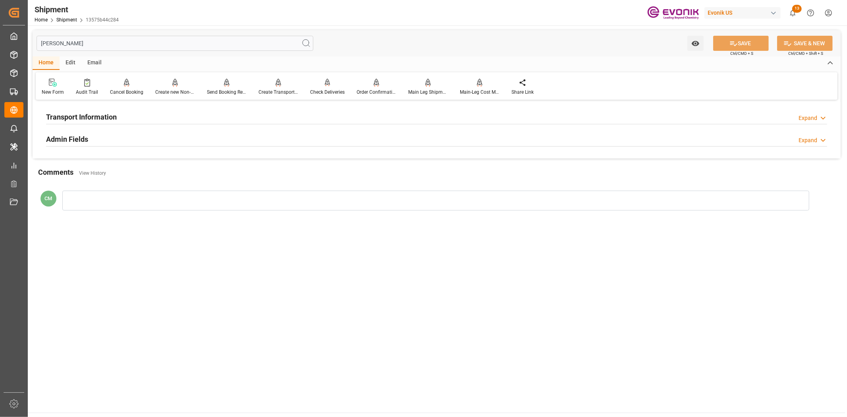
type input "[PERSON_NAME]"
click at [109, 117] on h2 "Transport Information" at bounding box center [81, 117] width 71 height 11
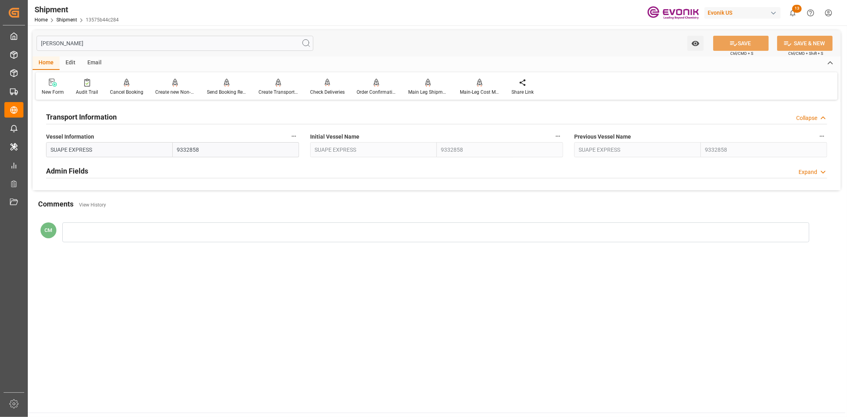
click at [294, 135] on icon "button" at bounding box center [294, 136] width 6 height 6
click at [315, 142] on li "Audits" at bounding box center [309, 135] width 41 height 13
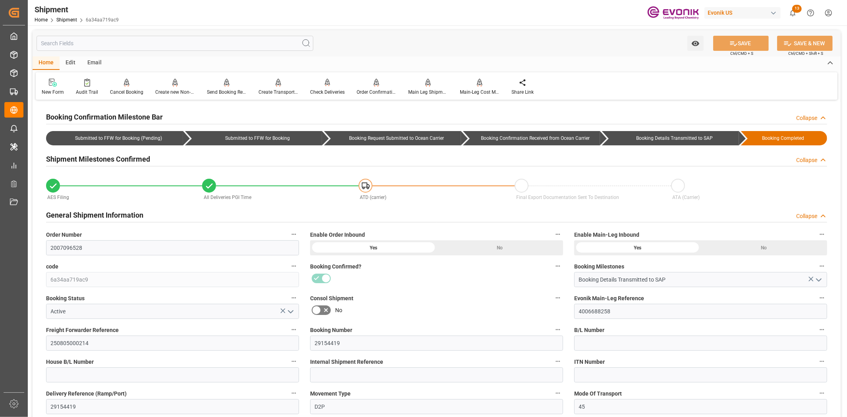
click at [144, 43] on input "text" at bounding box center [175, 43] width 277 height 15
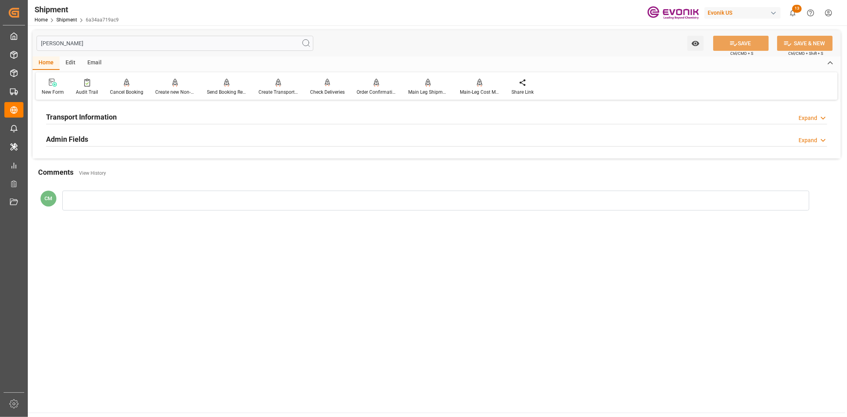
type input "[PERSON_NAME]"
click at [118, 116] on div "Transport Information Expand" at bounding box center [436, 116] width 781 height 15
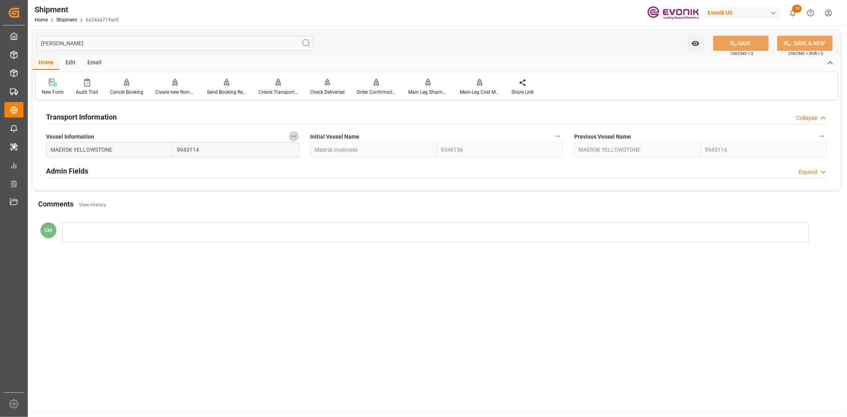
click at [291, 133] on icon "button" at bounding box center [294, 136] width 6 height 6
click at [295, 135] on icon at bounding box center [299, 136] width 8 height 8
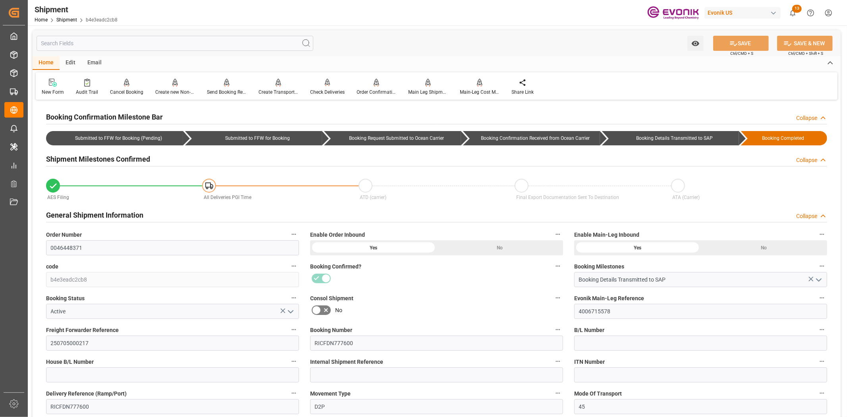
click at [138, 42] on input "text" at bounding box center [175, 43] width 277 height 15
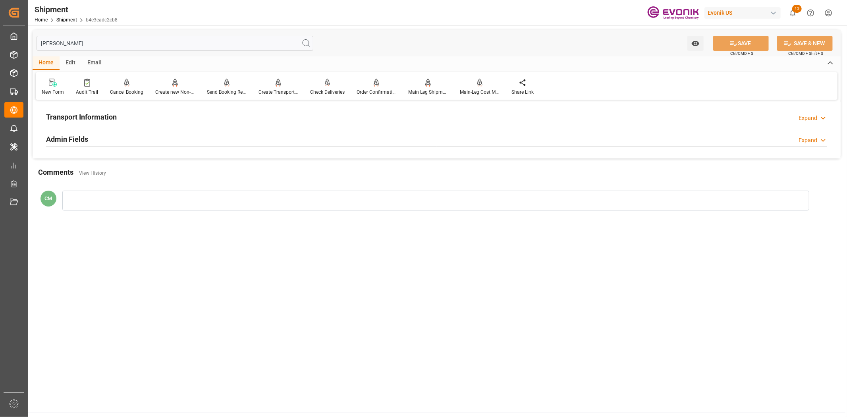
type input "[PERSON_NAME]"
click at [241, 113] on div "Transport Information Expand" at bounding box center [436, 116] width 781 height 15
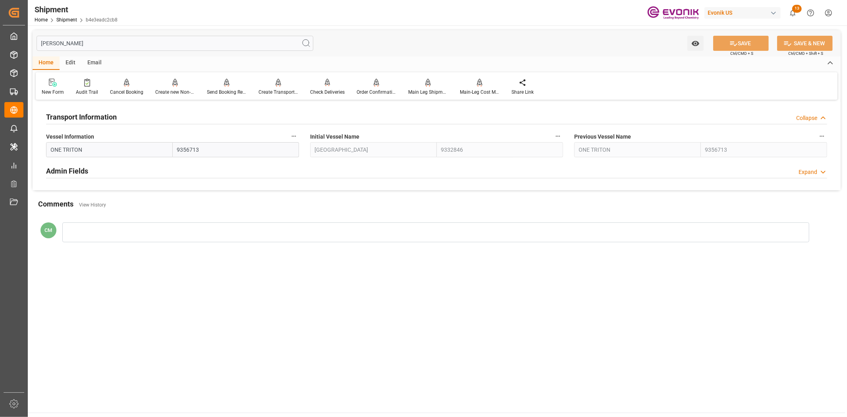
click at [288, 134] on label "Vessel Information" at bounding box center [172, 136] width 253 height 11
click at [289, 134] on button "Vessel Information" at bounding box center [294, 136] width 10 height 10
click at [289, 134] on li "Audits" at bounding box center [309, 135] width 41 height 13
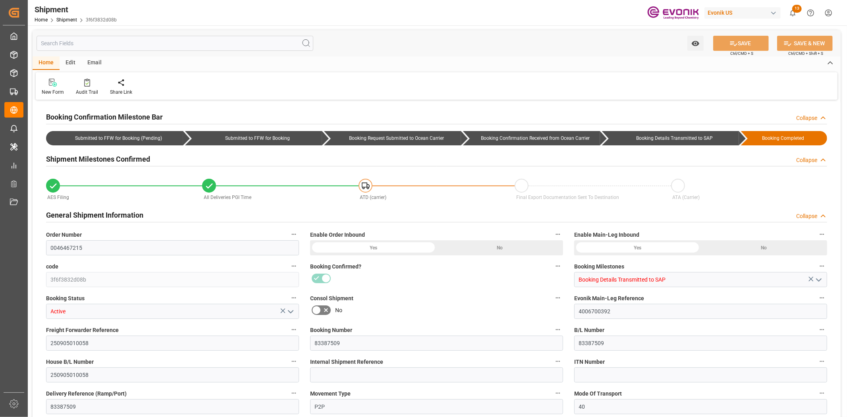
type input "0046467215"
type input "3f6f3832d08b"
type input "Booking Details Transmitted to SAP"
type input "Active"
type input "4006700392"
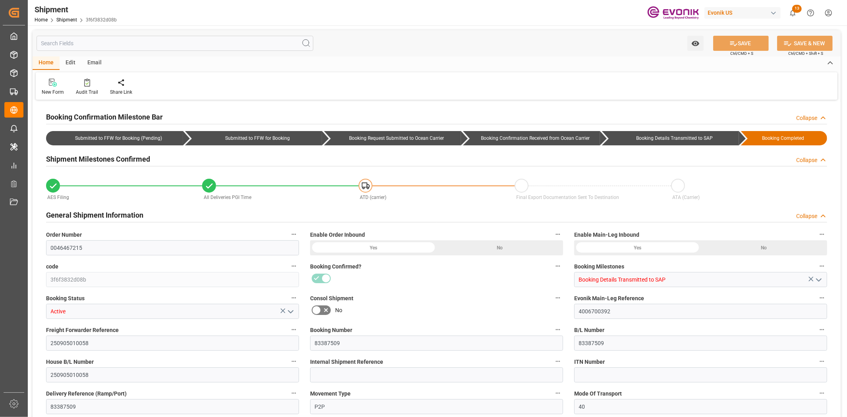
type input "250905010058"
type input "83387509"
type input "250905010058"
type input "83387509"
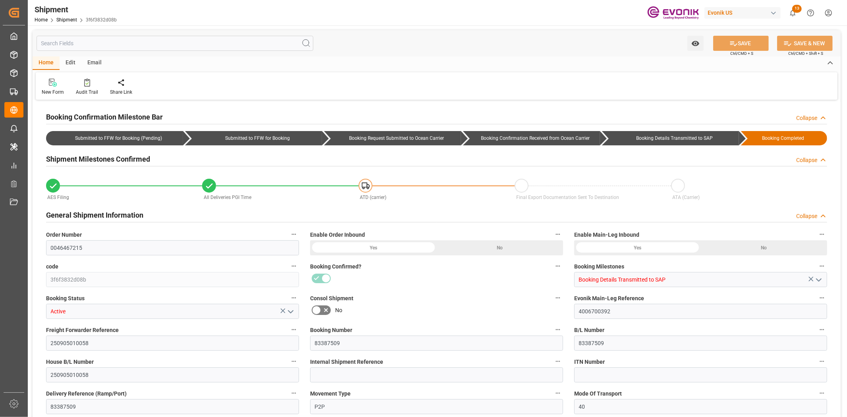
type input "P2P"
type input "40"
type input "LCL"
type input "0008"
type input "LCL"
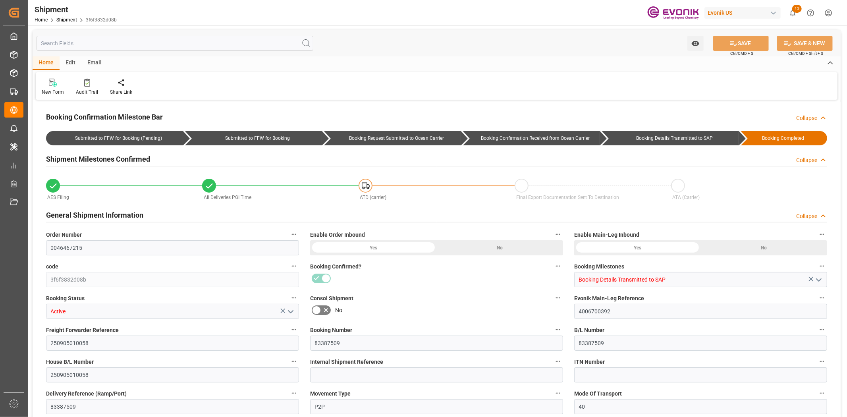
type input "3011756625"
click at [127, 36] on input "text" at bounding box center [175, 43] width 277 height 15
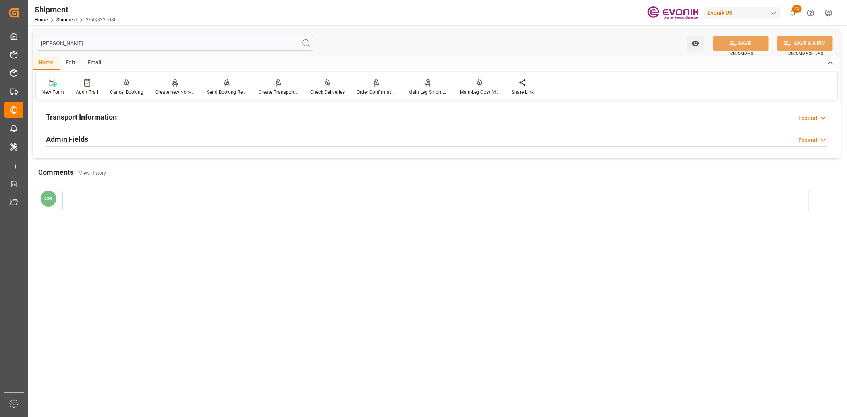
type input "vess"
click at [272, 114] on div "Transport Information Expand" at bounding box center [436, 116] width 781 height 15
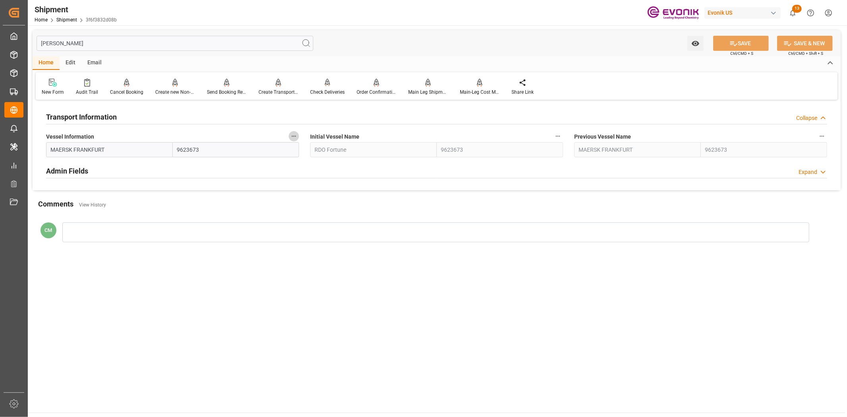
click at [292, 135] on icon "button" at bounding box center [294, 136] width 6 height 6
click at [303, 135] on icon at bounding box center [299, 136] width 8 height 8
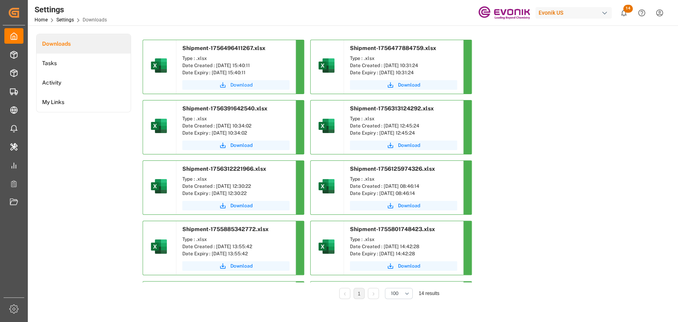
click at [230, 87] on span "Download" at bounding box center [241, 84] width 22 height 7
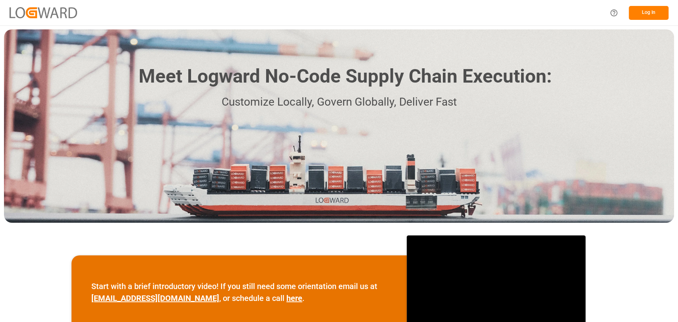
click at [647, 8] on button "Log In" at bounding box center [649, 13] width 40 height 14
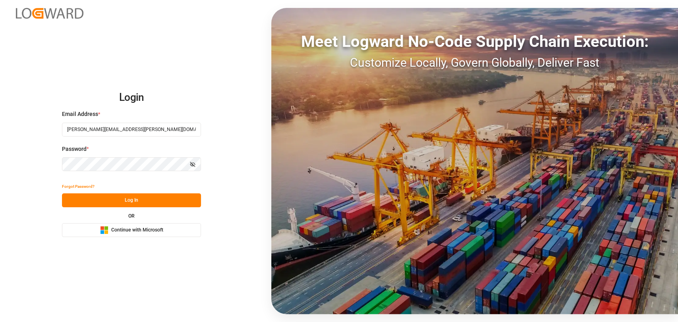
click at [143, 198] on button "Log In" at bounding box center [131, 200] width 139 height 14
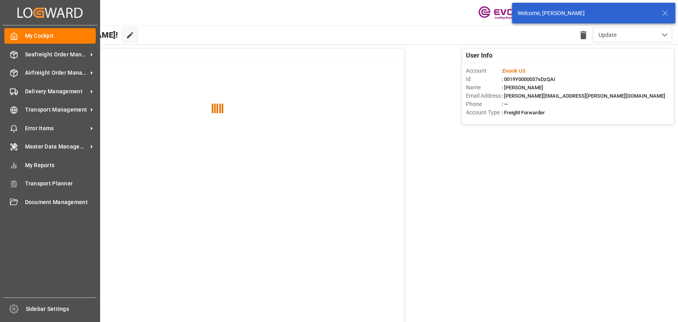
click at [19, 102] on div "My Cockpit My Cockpit Seafreight Order Management Seafreight Order Management A…" at bounding box center [50, 161] width 95 height 272
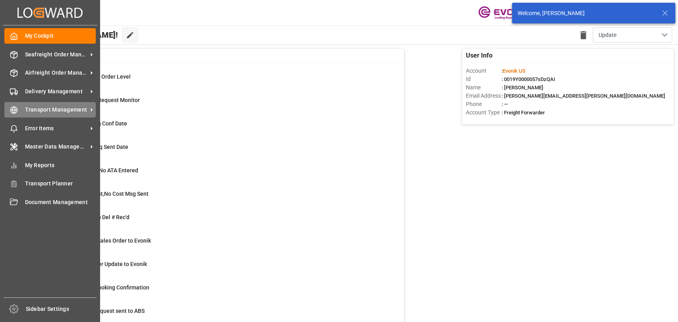
click at [28, 114] on span "Transport Management" at bounding box center [56, 110] width 63 height 8
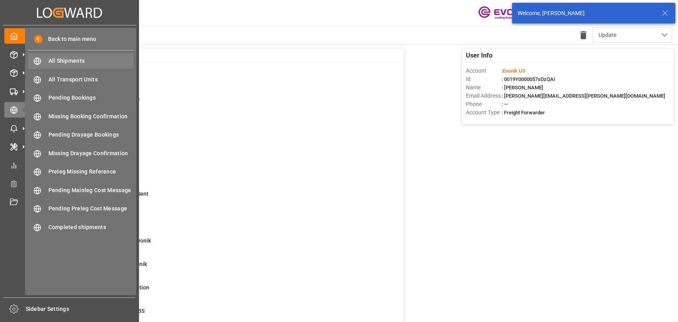
click at [54, 56] on div "All Shipments All Shipments" at bounding box center [81, 60] width 106 height 15
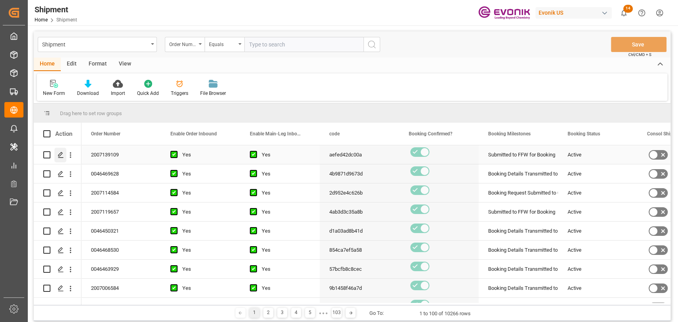
click at [60, 153] on icon "Press SPACE to select this row." at bounding box center [61, 155] width 6 height 6
